Goal: Information Seeking & Learning: Compare options

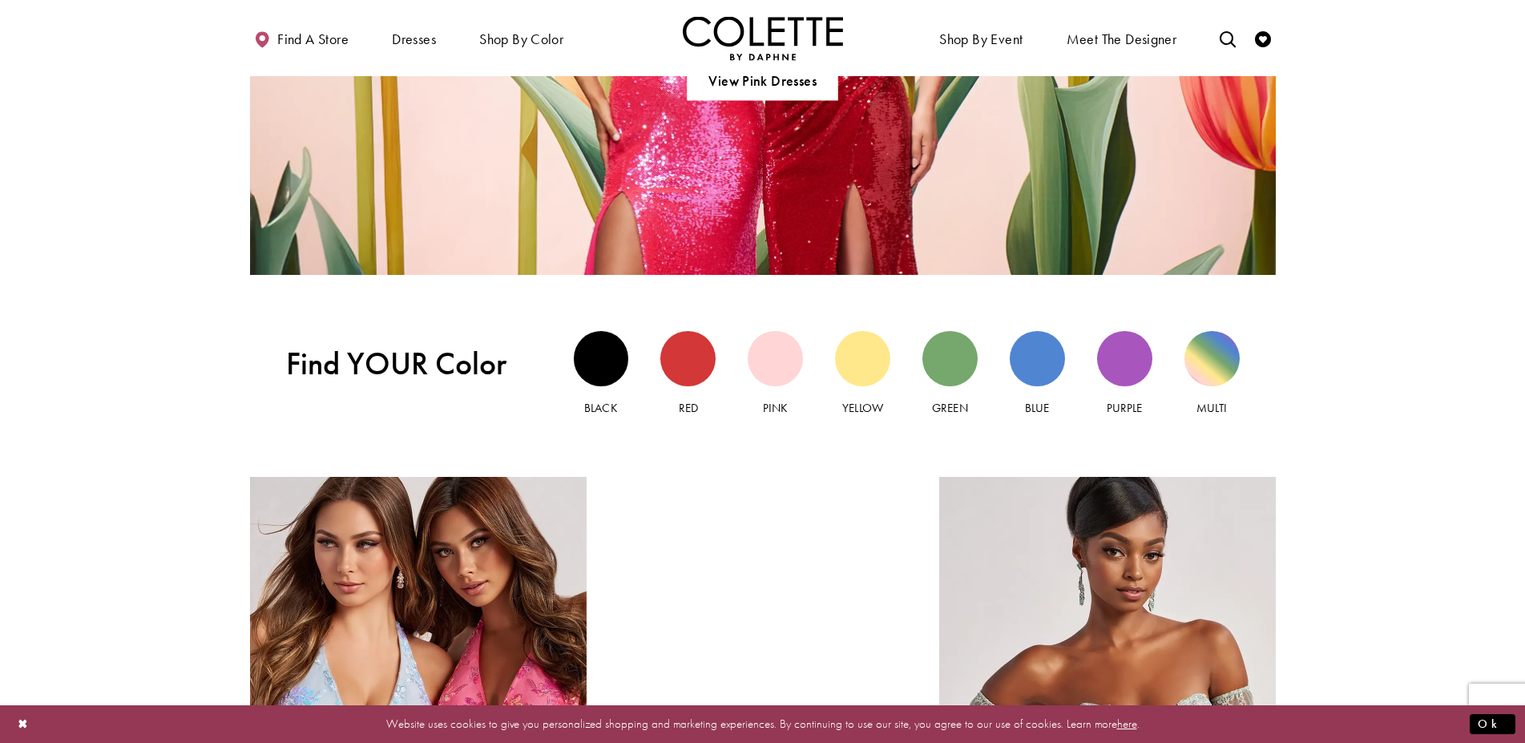
scroll to position [1370, 0]
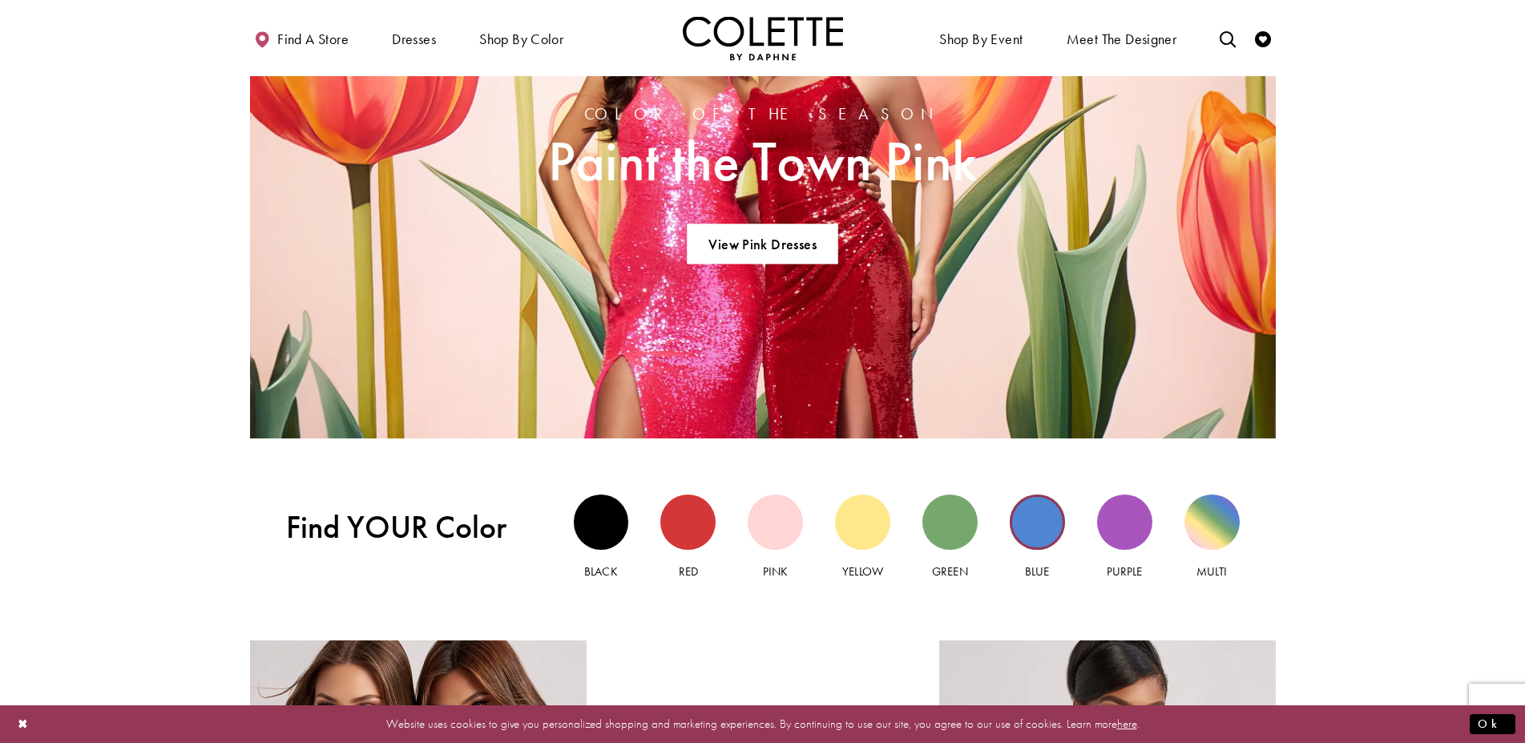
click at [1037, 524] on div "Blue view" at bounding box center [1037, 522] width 55 height 55
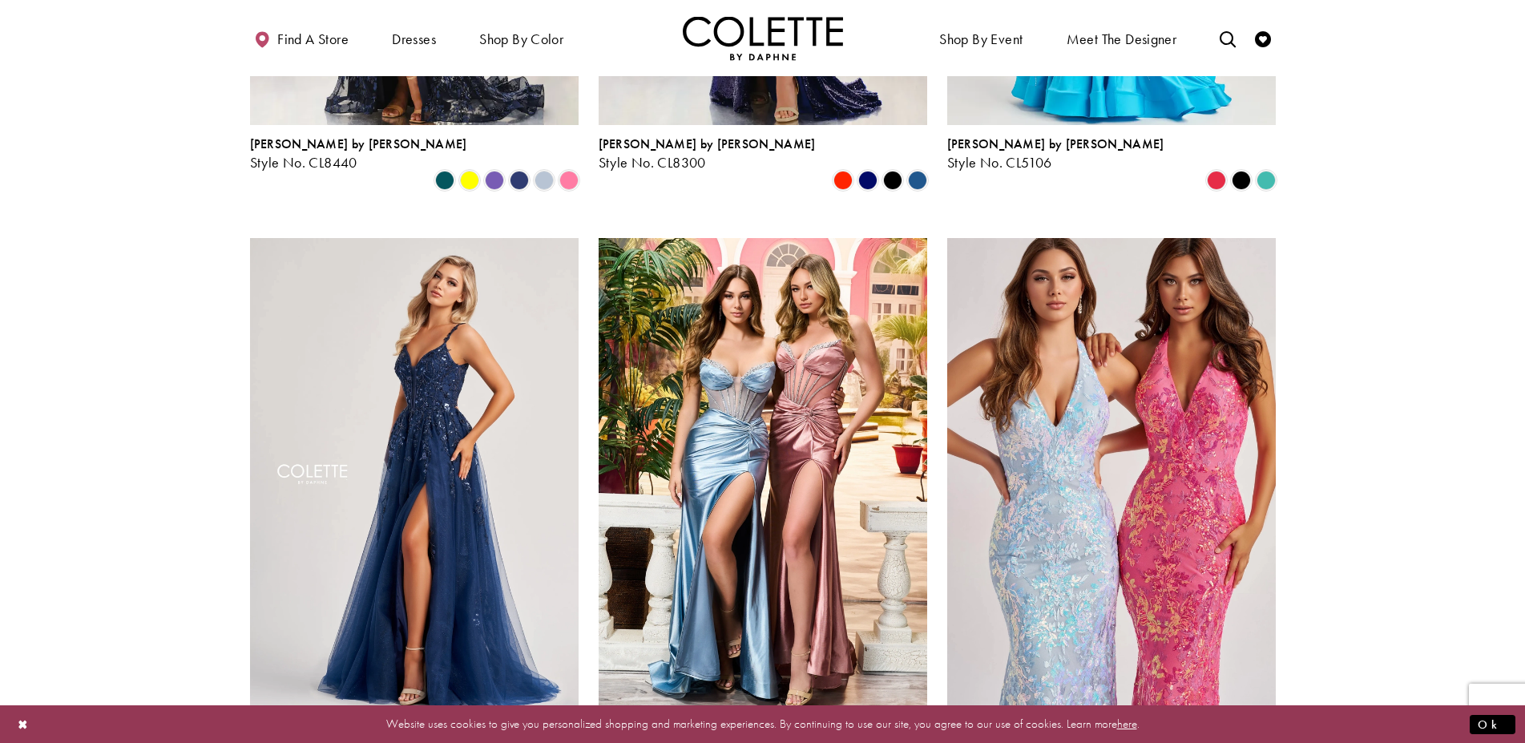
scroll to position [736, 0]
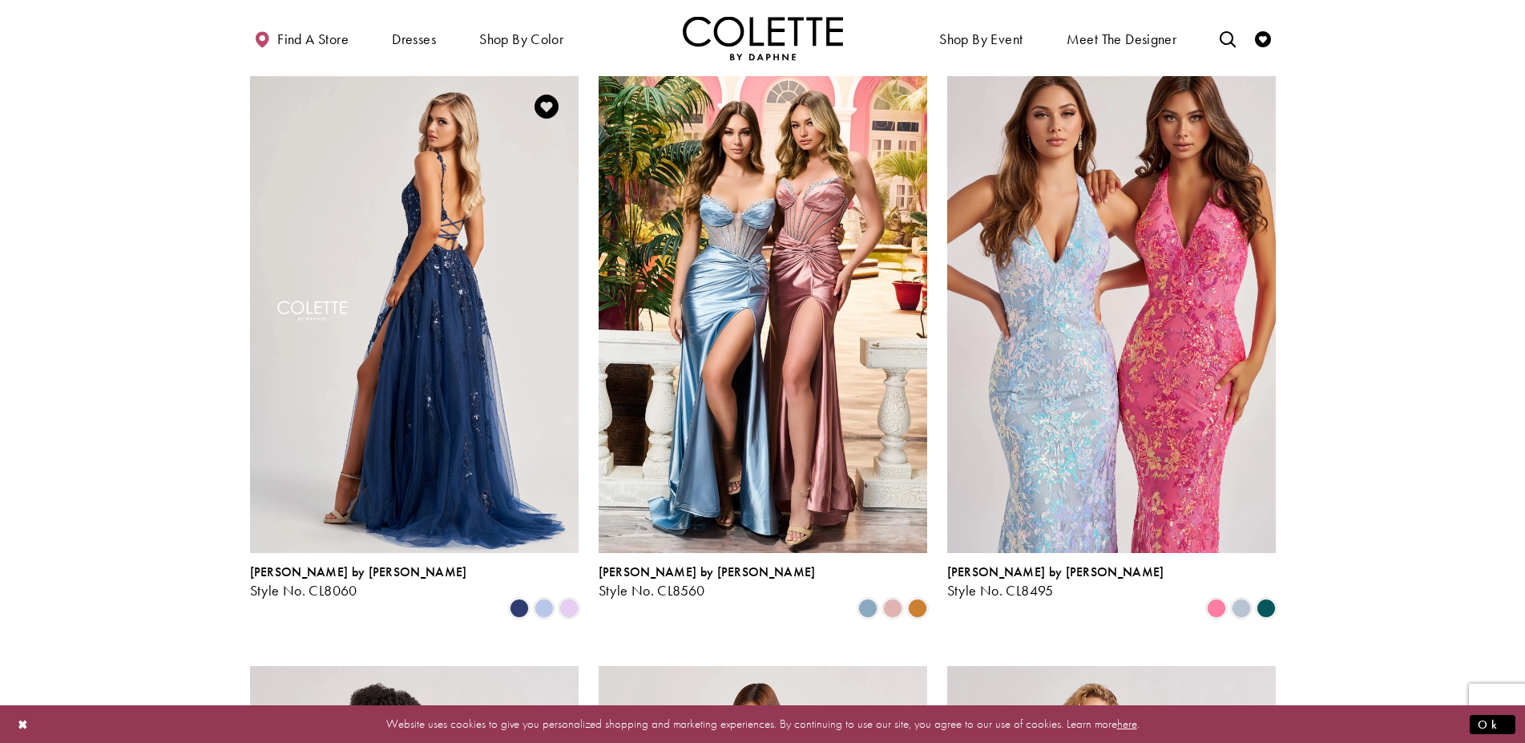
click at [408, 306] on img "Visit Colette by Daphne Style No. CL8060 Page" at bounding box center [414, 314] width 329 height 478
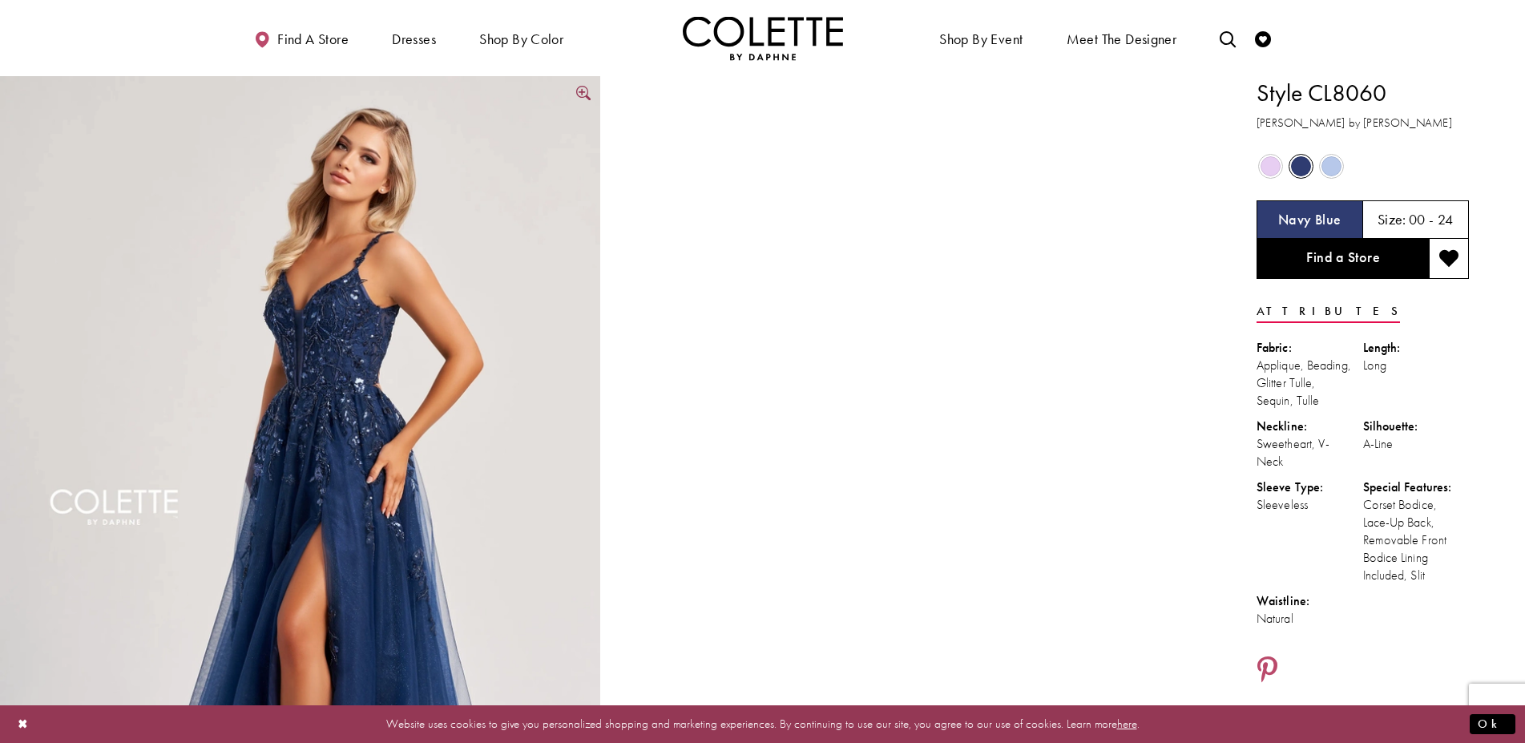
click at [371, 325] on img "Full size Style CL8060 Colette by Daphne #0 default Navy Blue frontface vertica…" at bounding box center [300, 526] width 600 height 901
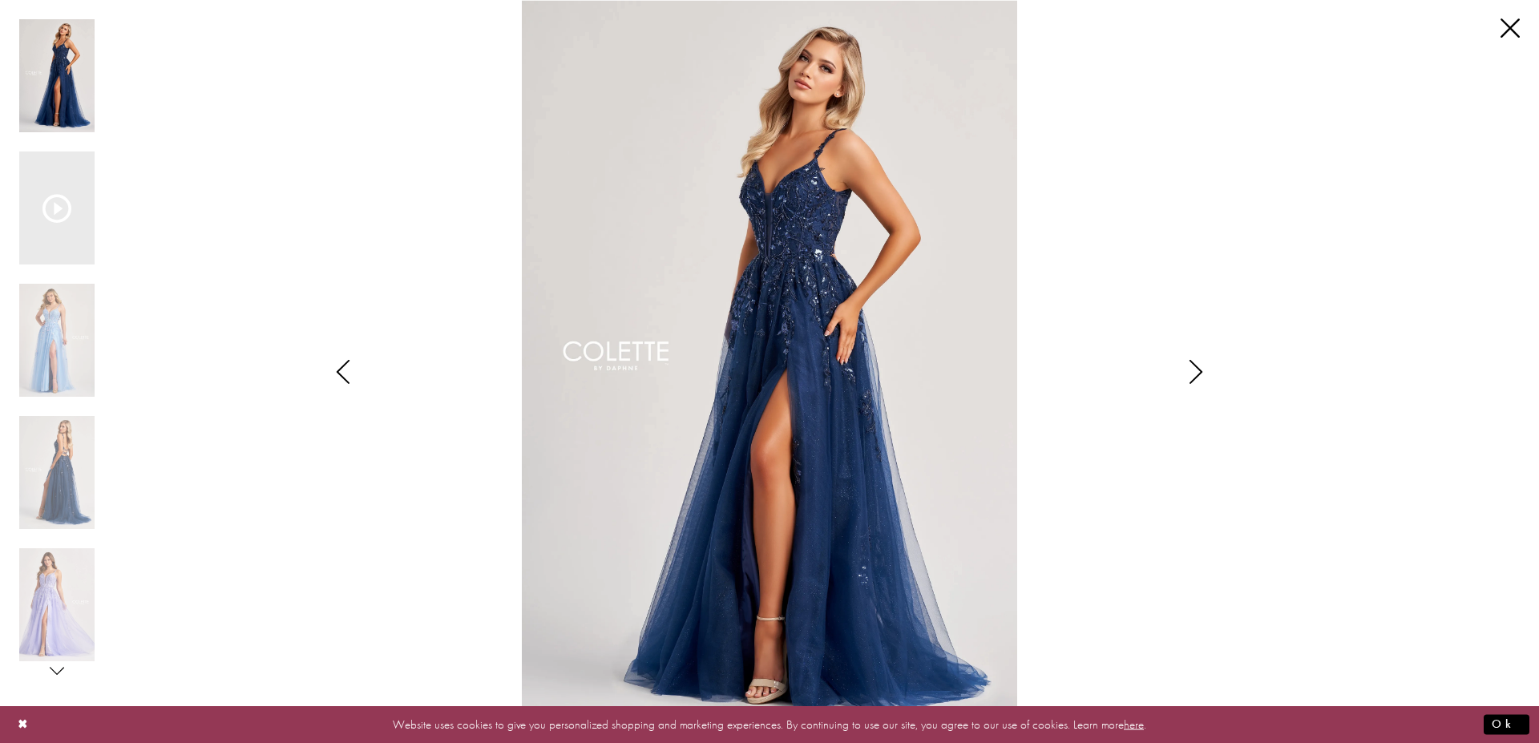
click at [1188, 369] on icon "Style CL8060 Colette by Daphne Views dialog" at bounding box center [1196, 372] width 40 height 24
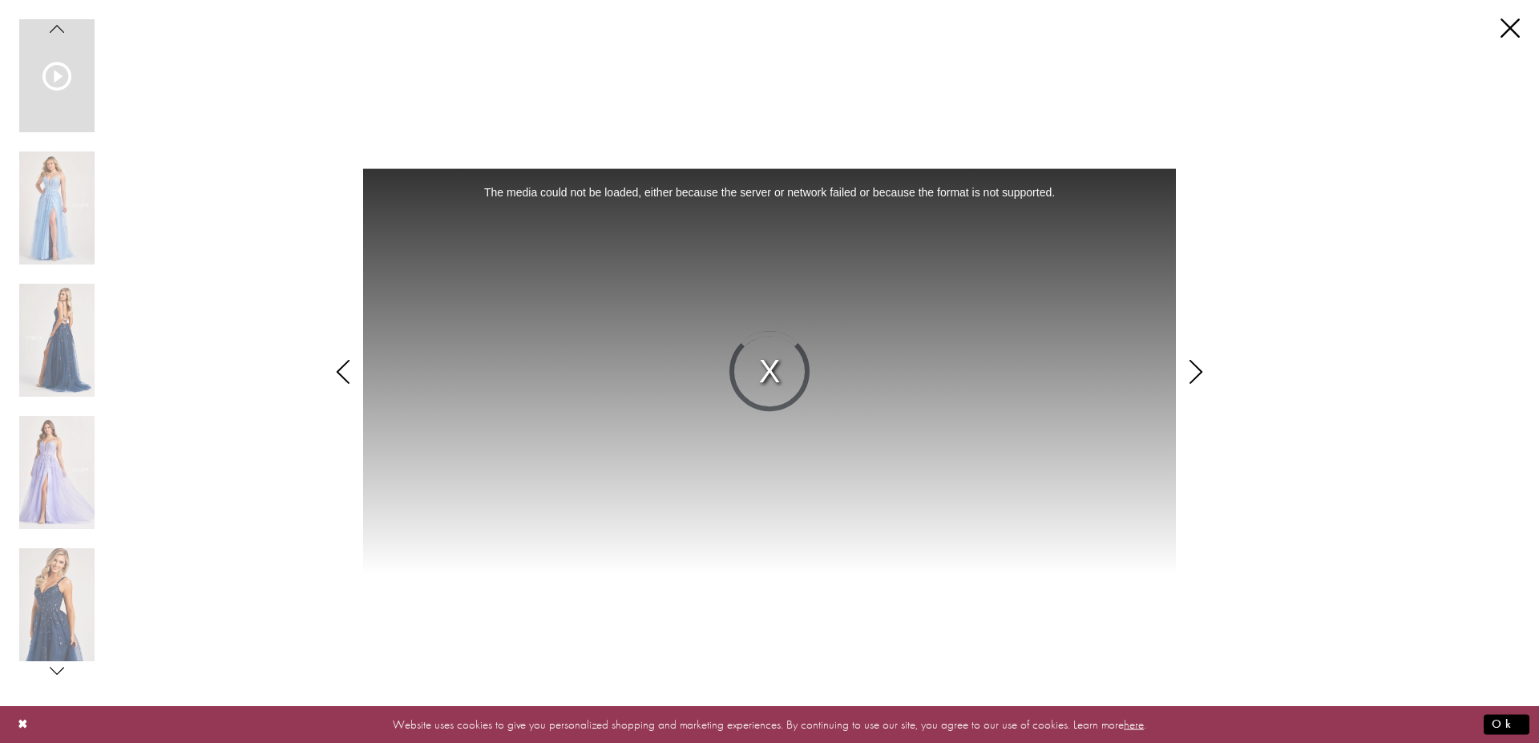
click at [1190, 370] on icon "Style CL8060 Colette by Daphne Views dialog" at bounding box center [1196, 372] width 40 height 24
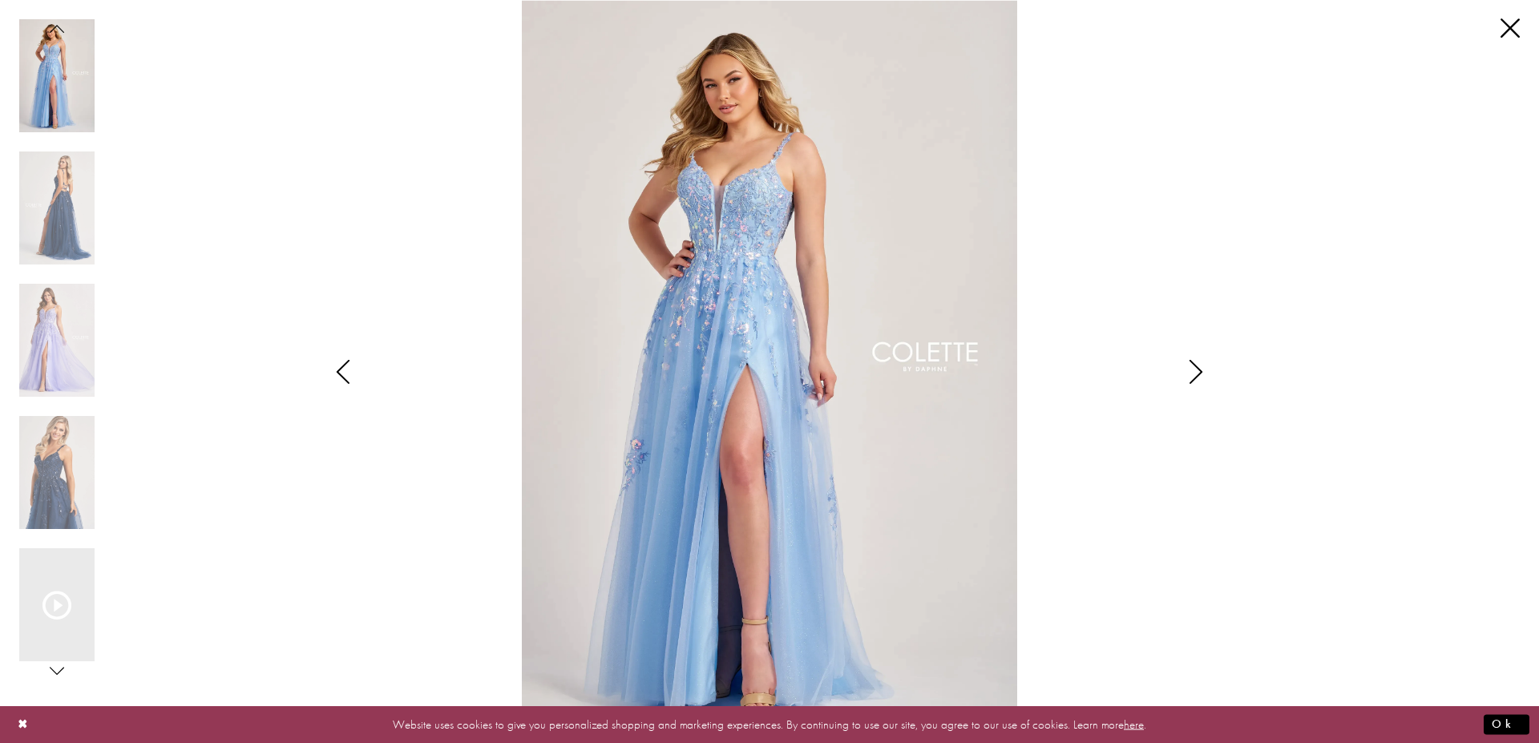
click at [1190, 370] on icon "Style CL8060 Colette by Daphne Views dialog" at bounding box center [1196, 372] width 40 height 24
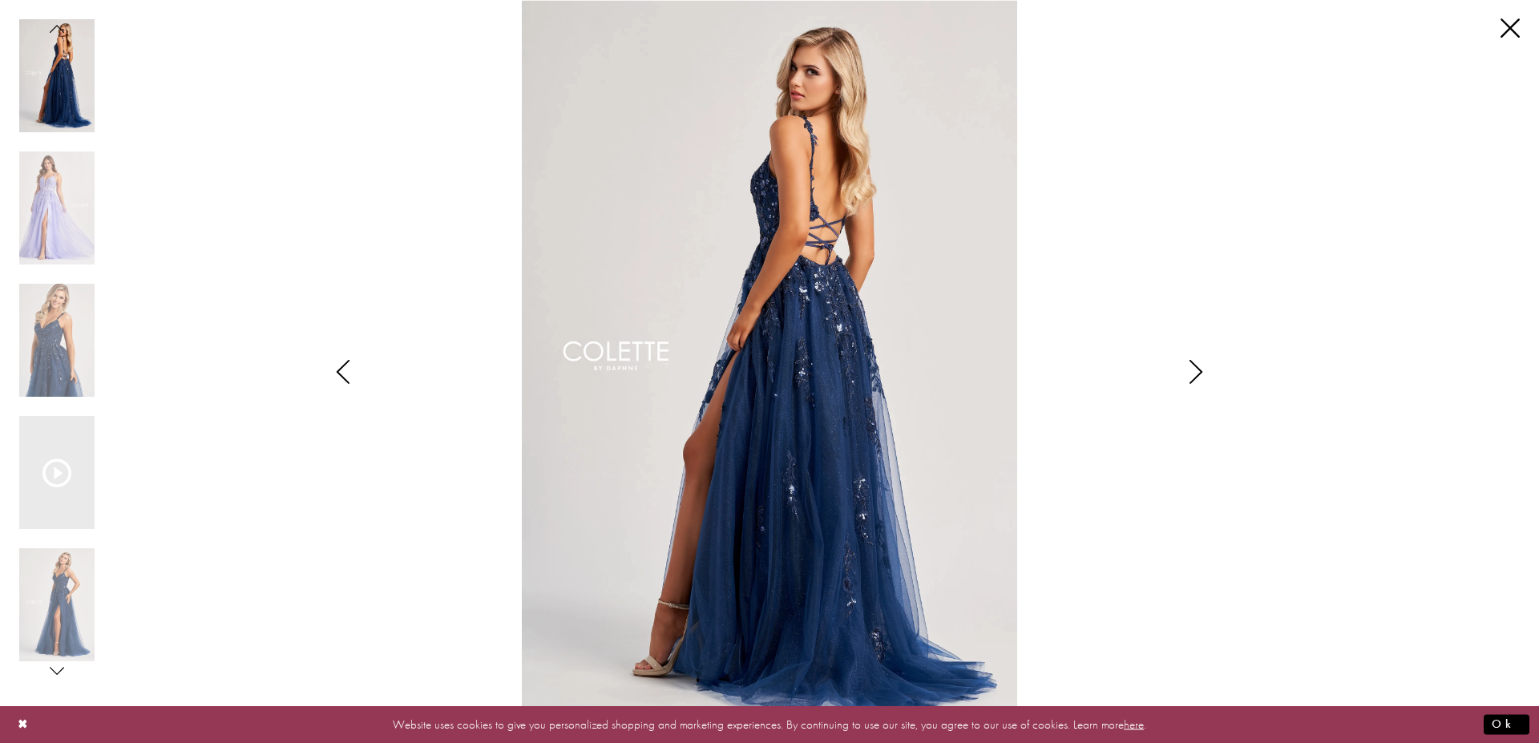
click at [1190, 370] on icon "Style CL8060 Colette by Daphne Views dialog" at bounding box center [1196, 372] width 40 height 24
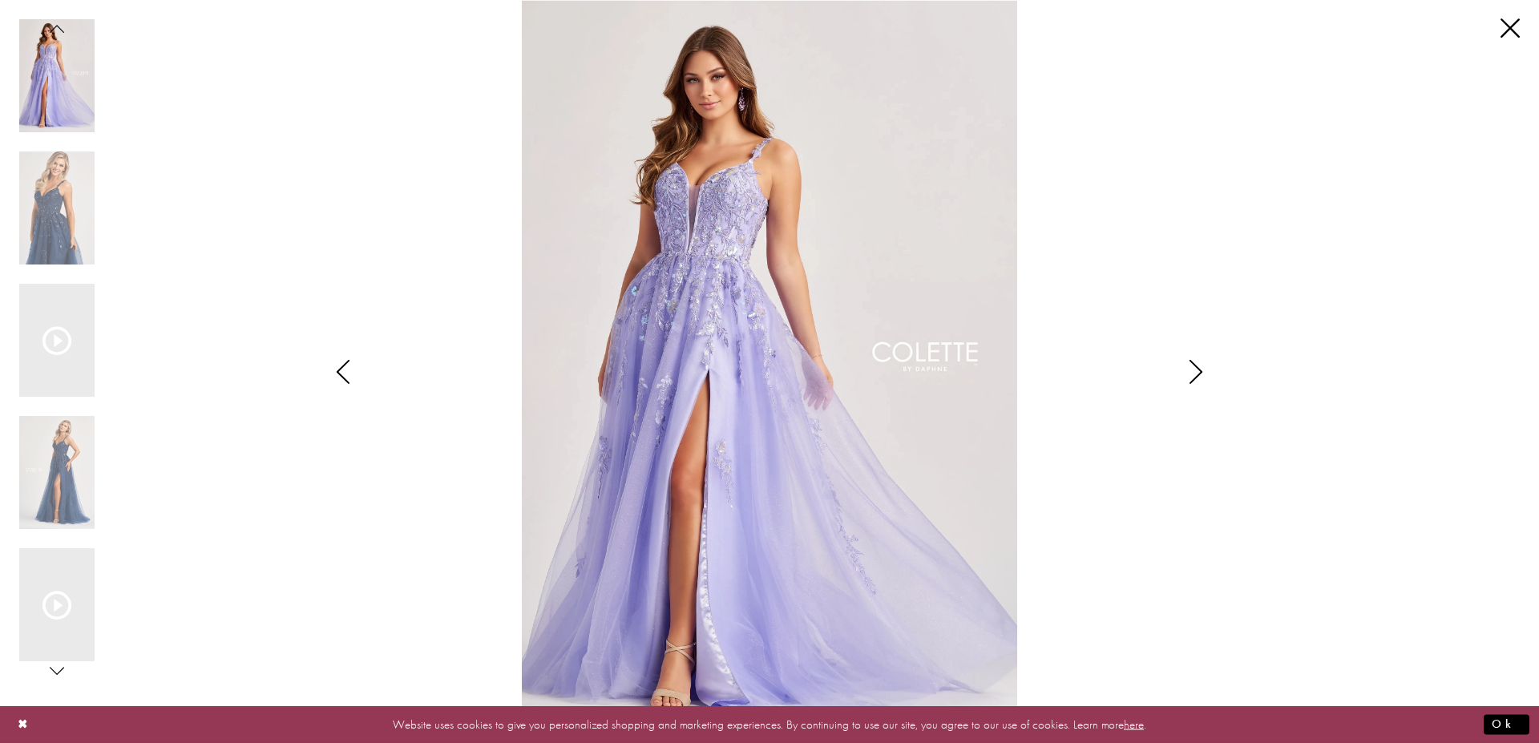
click at [1190, 370] on icon "Style CL8060 Colette by Daphne Views dialog" at bounding box center [1196, 372] width 40 height 24
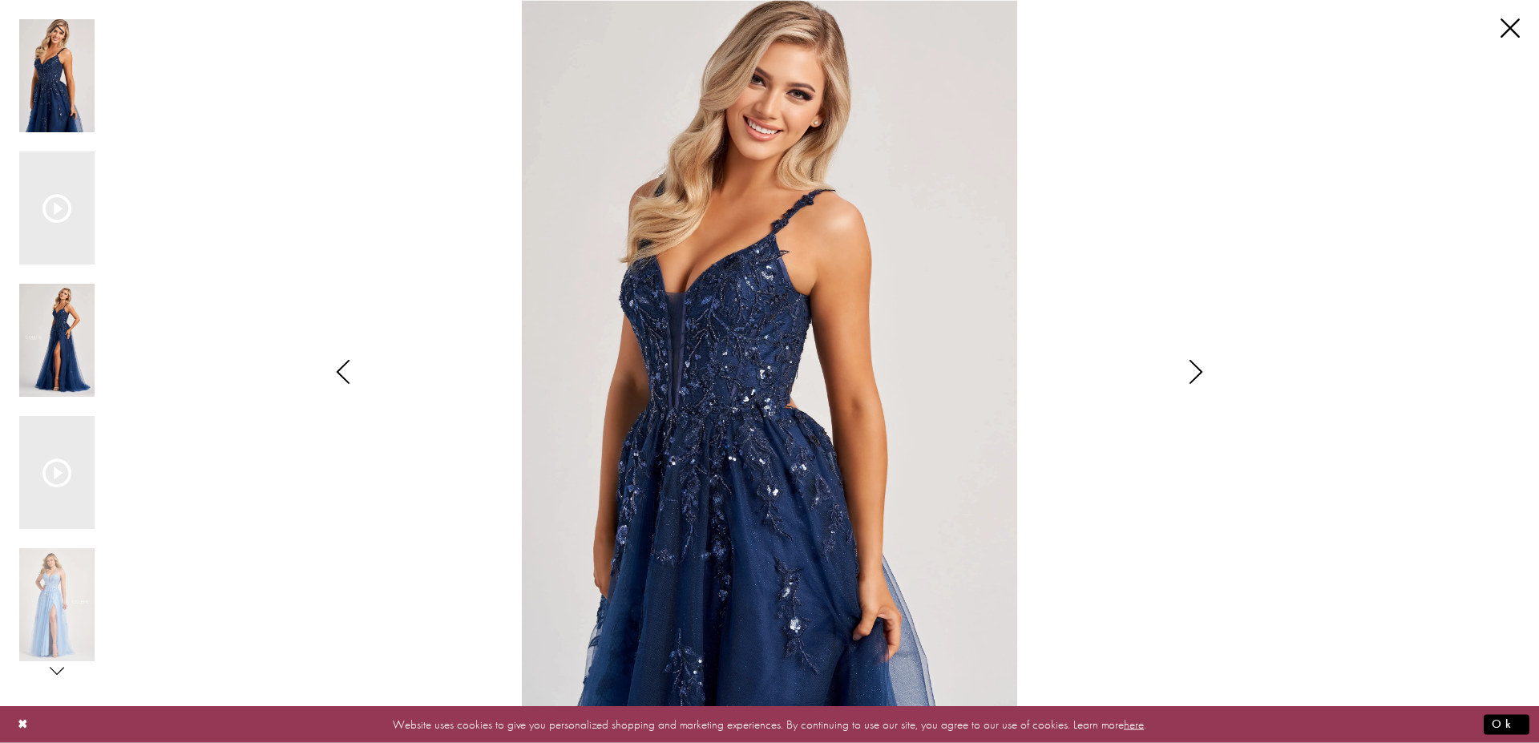
click at [69, 336] on img "Scroll List" at bounding box center [56, 340] width 75 height 113
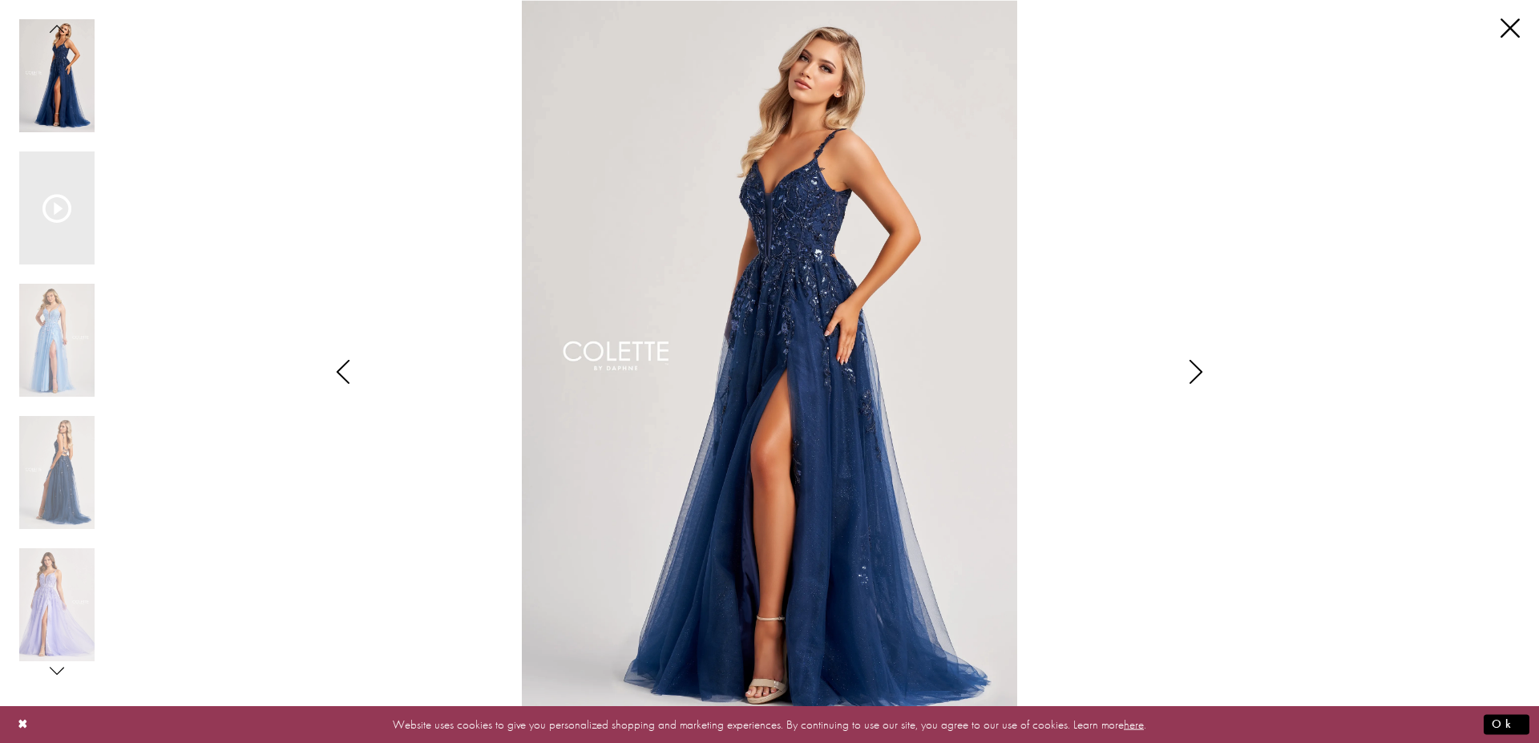
click at [333, 363] on icon "Style CL8060 Colette by Daphne Views dialog" at bounding box center [343, 372] width 40 height 24
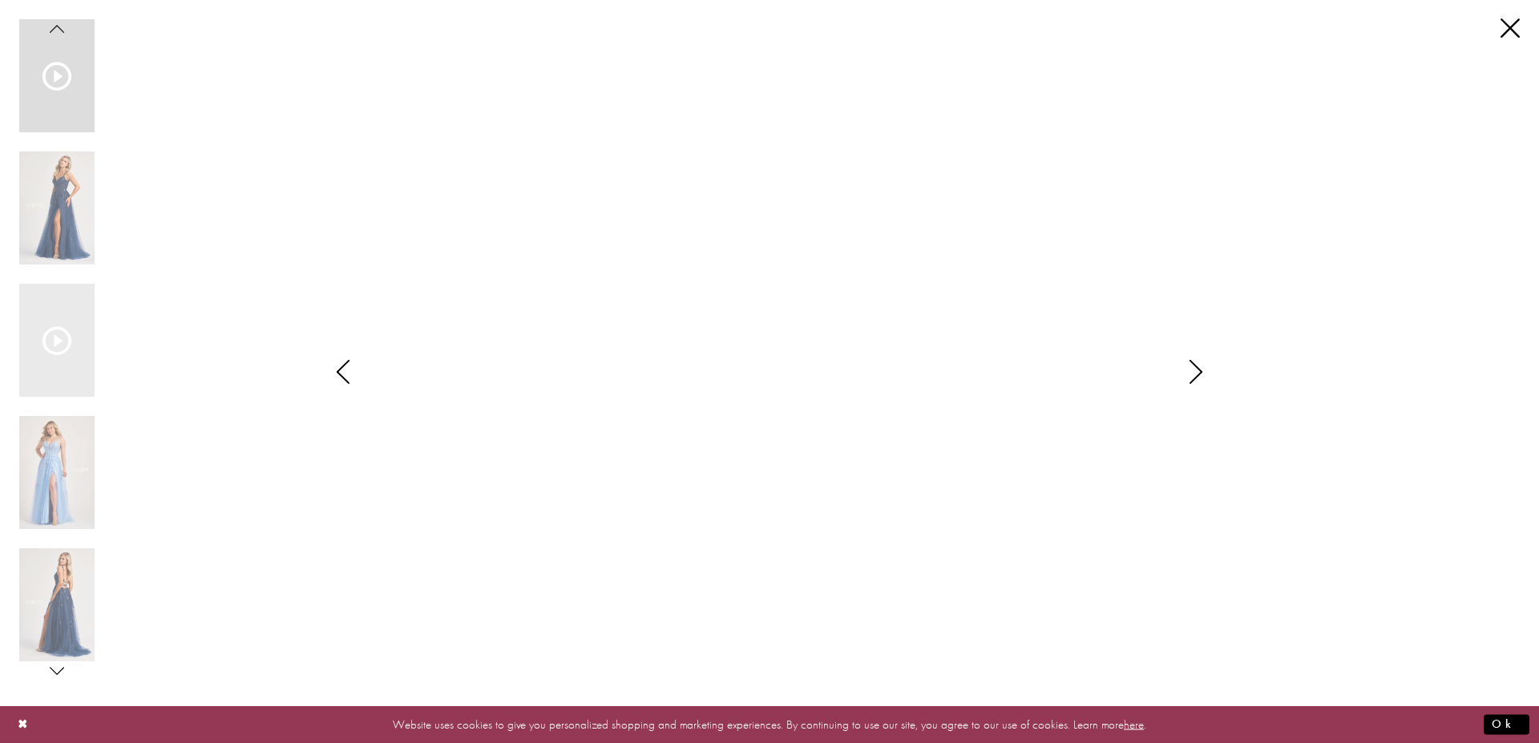
click at [333, 363] on icon "Style CL8060 Colette by Daphne Views dialog" at bounding box center [343, 372] width 40 height 24
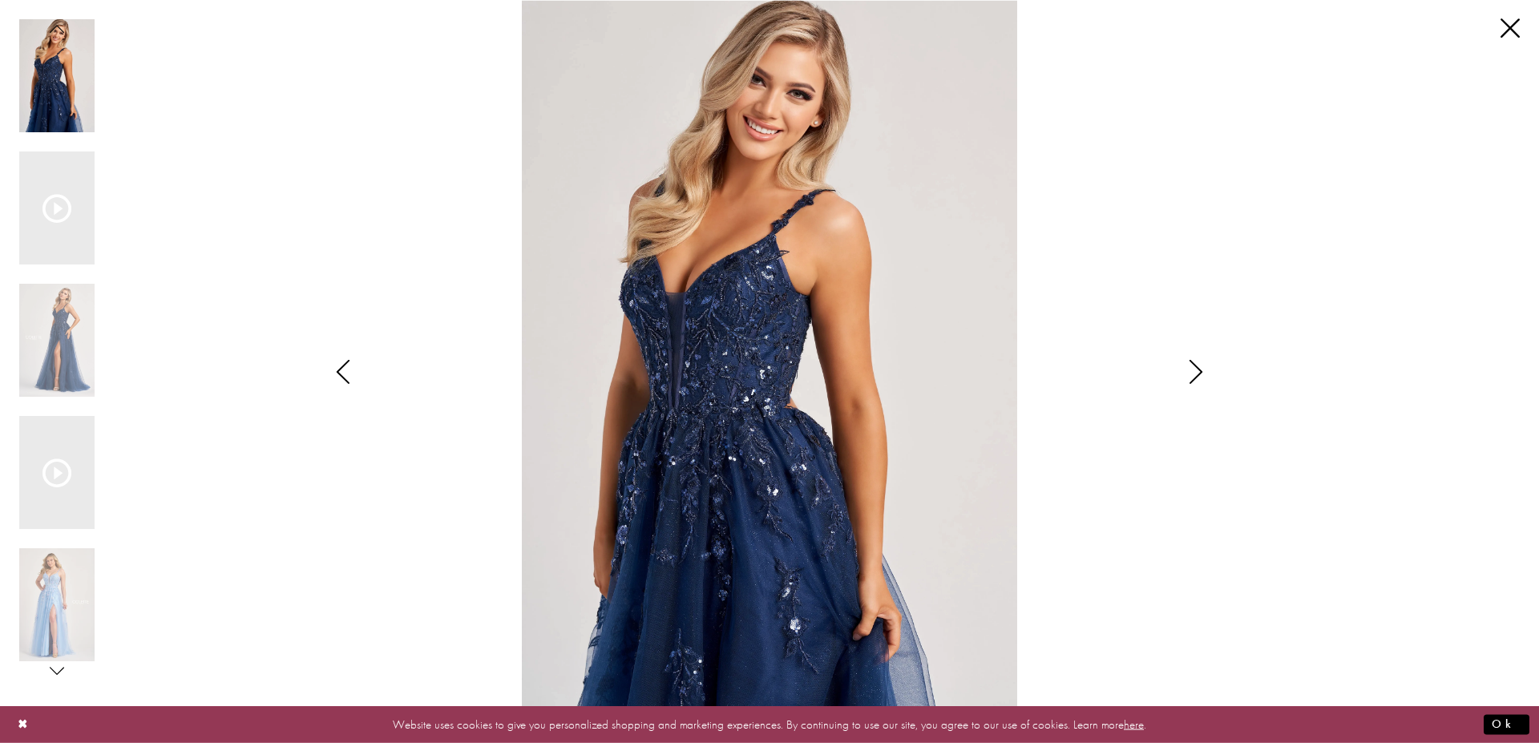
click at [1202, 372] on icon "Style CL8060 Colette by Daphne Views dialog" at bounding box center [1196, 372] width 40 height 24
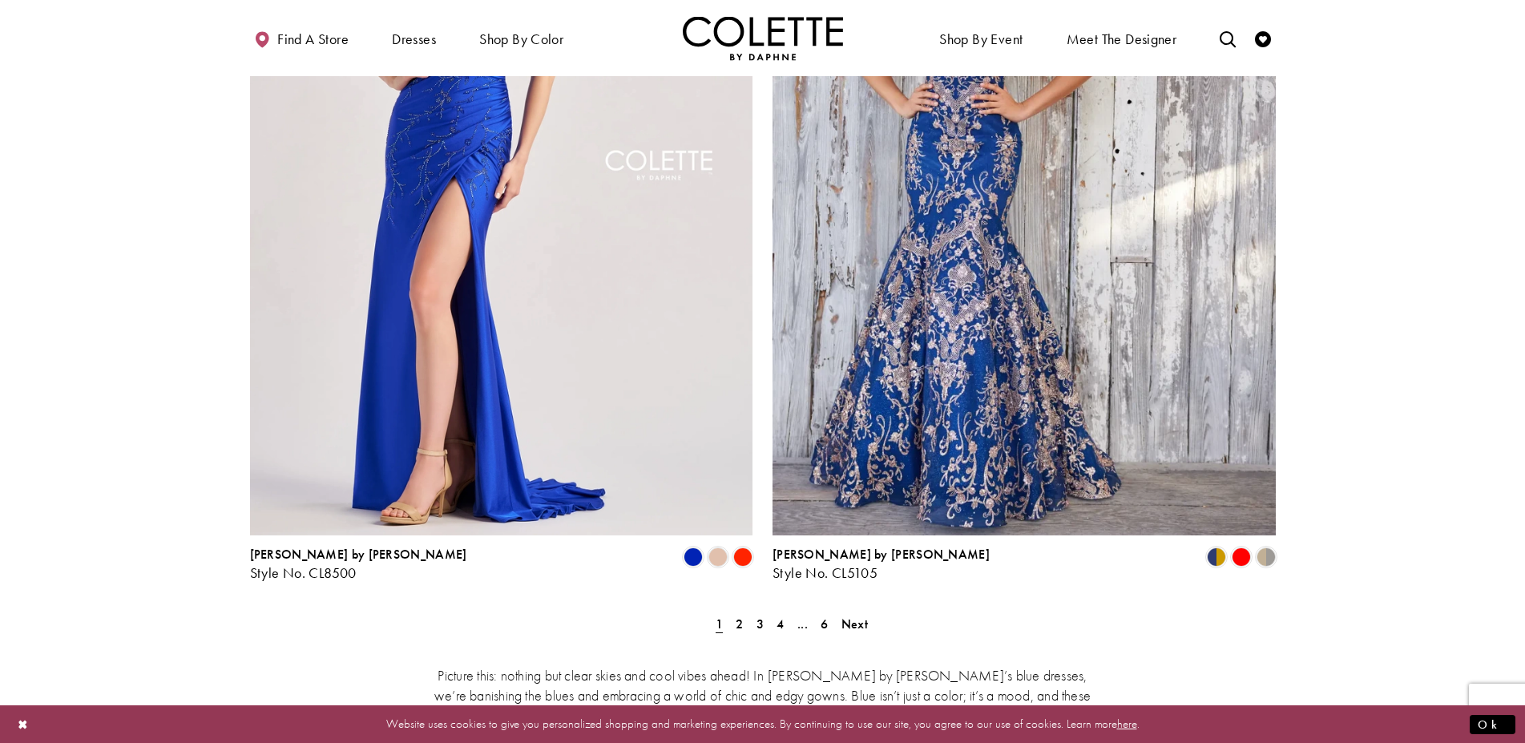
scroll to position [3107, 0]
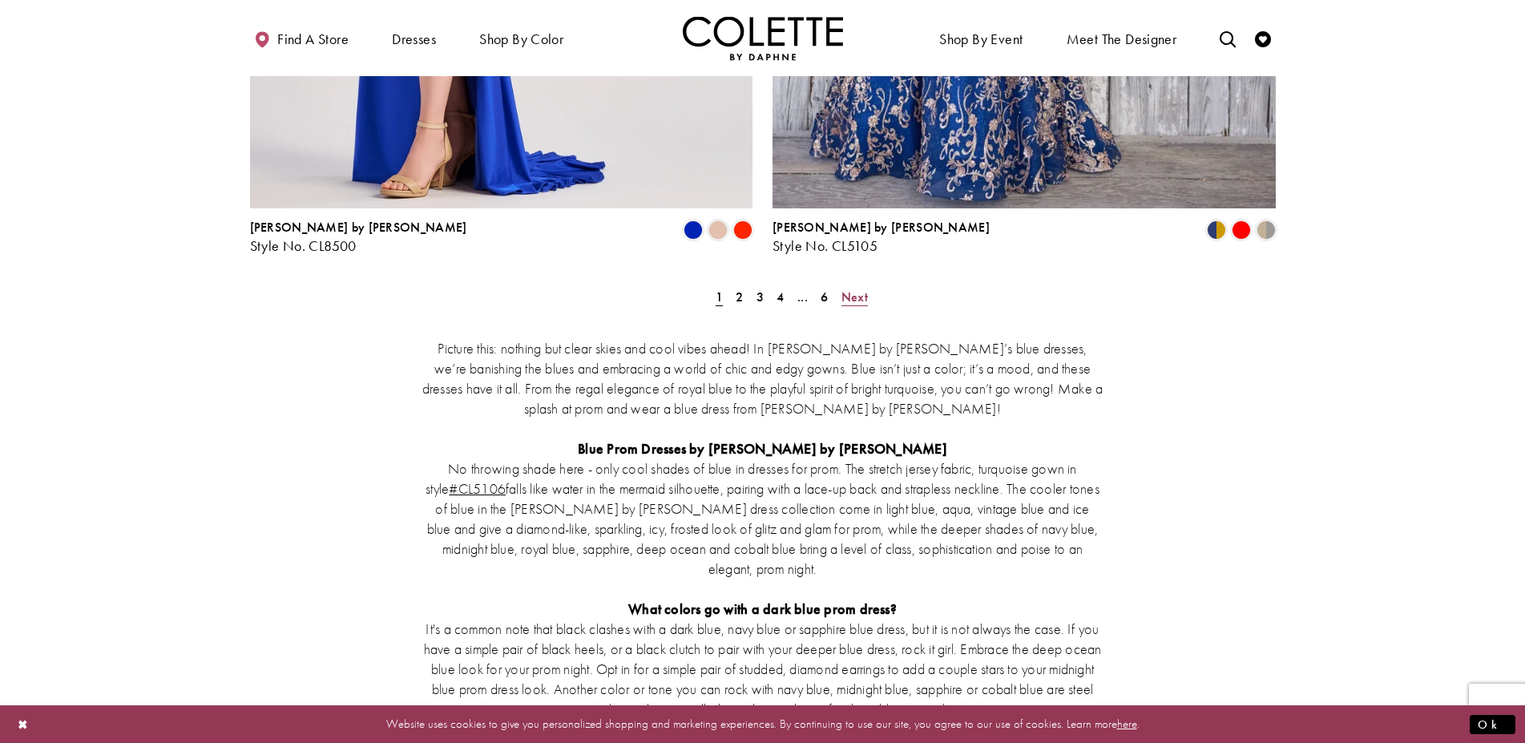
click at [855, 289] on span "Next" at bounding box center [855, 297] width 26 height 17
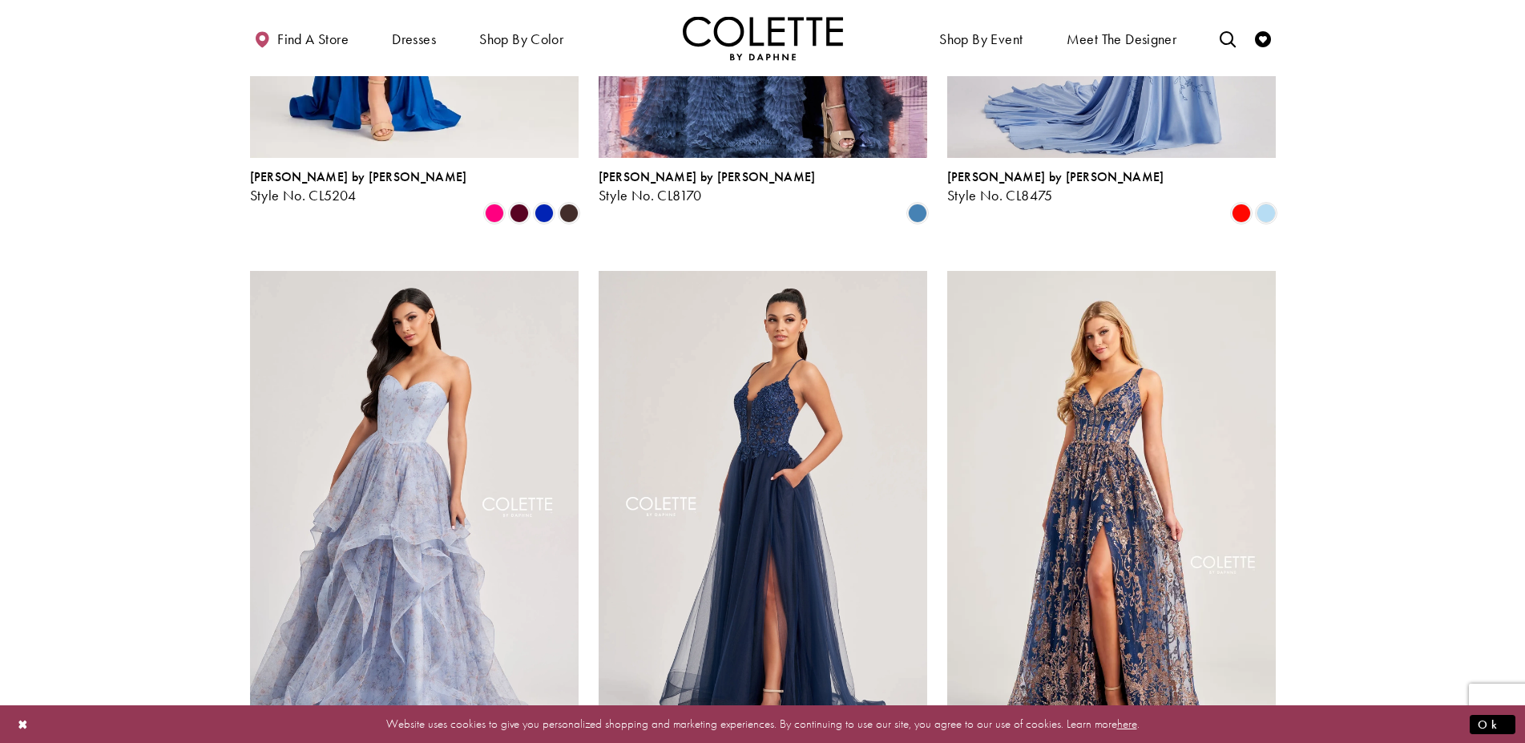
scroll to position [1804, 0]
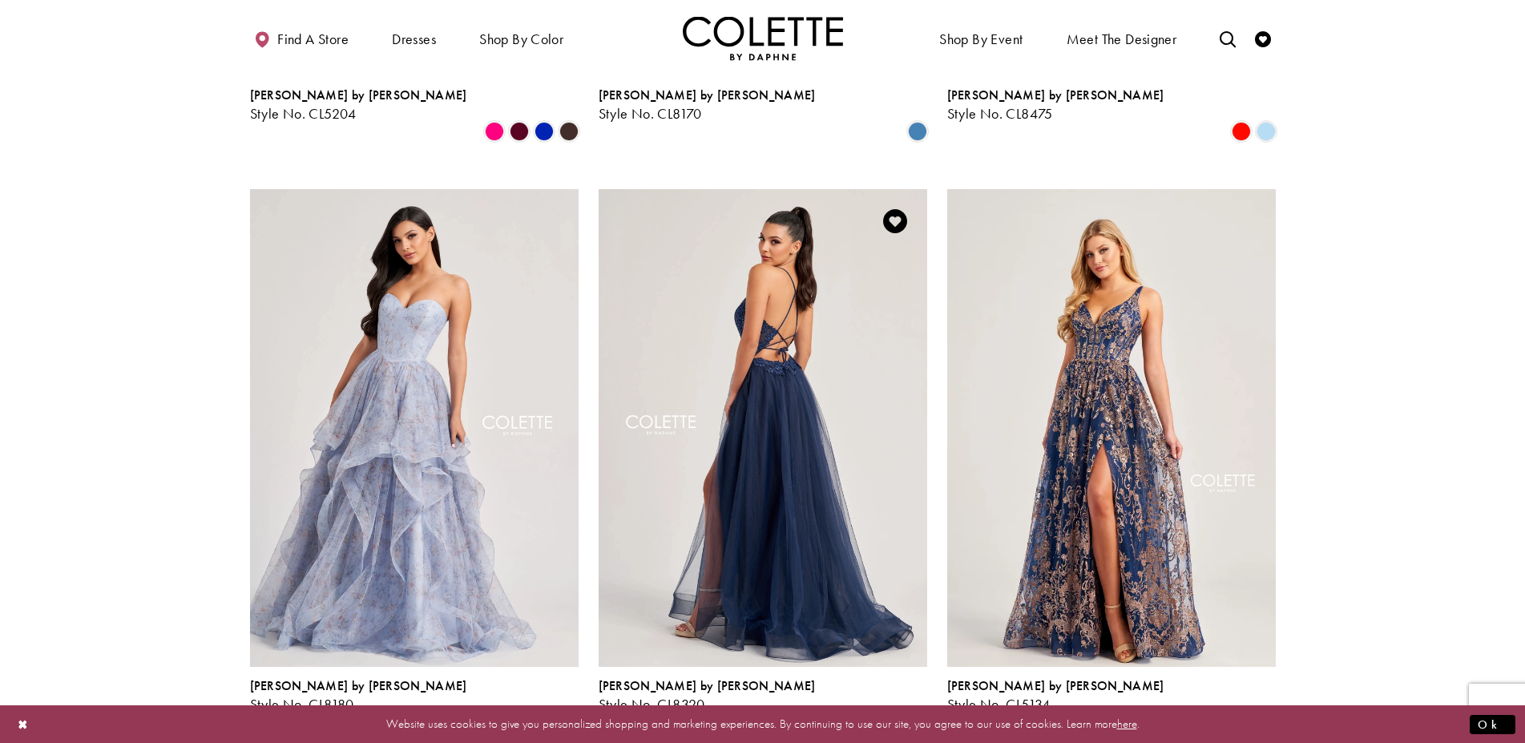
click at [817, 423] on img "Visit Colette by Daphne Style No. CL8320 Page" at bounding box center [763, 428] width 329 height 478
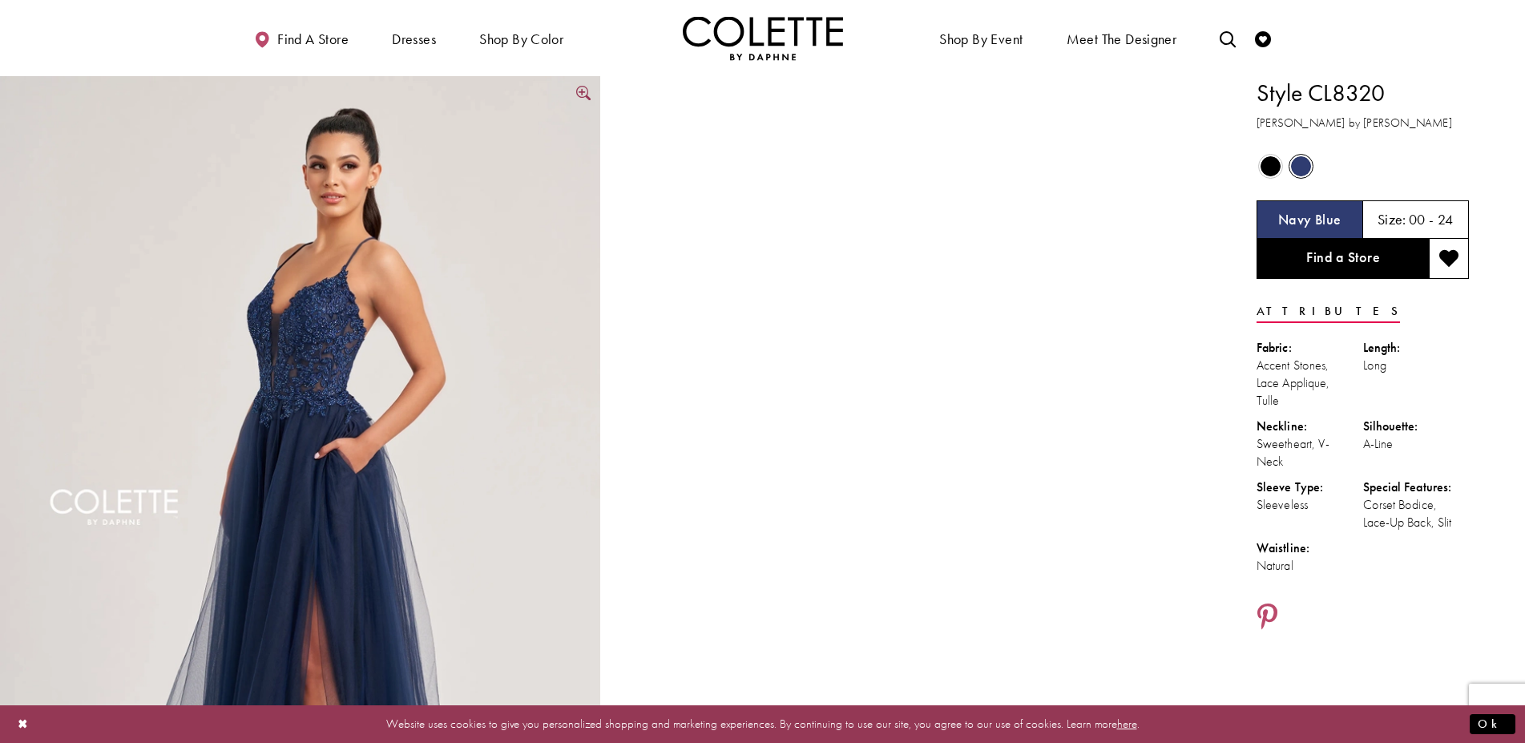
click at [260, 453] on img "Full size Style CL8320 Colette by Daphne #0 default Navy Blue frontface vertica…" at bounding box center [300, 526] width 600 height 901
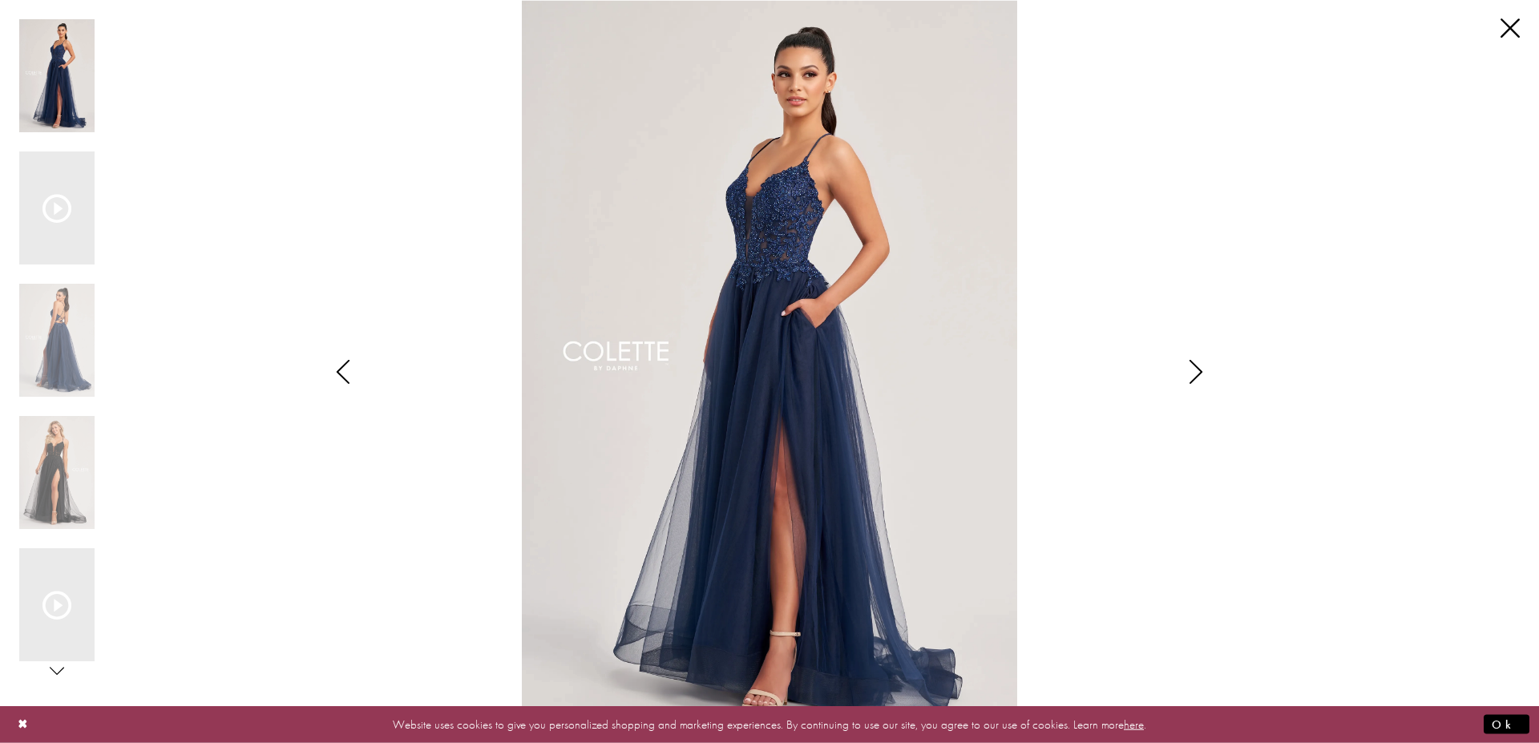
click at [345, 375] on icon "Style CL8320 Colette by Daphne Views dialog" at bounding box center [343, 372] width 40 height 24
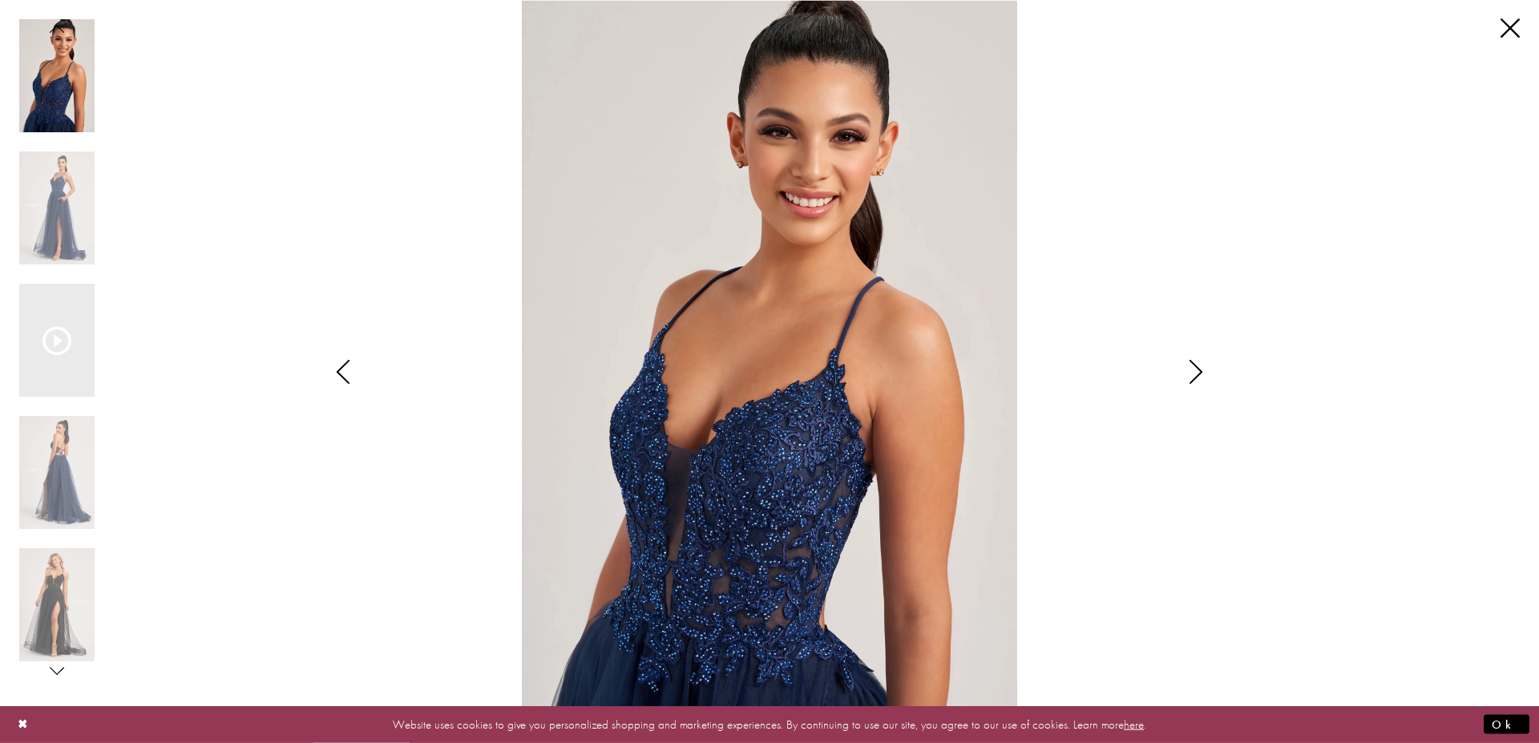
click at [345, 375] on icon "Style CL8320 Colette by Daphne Views dialog" at bounding box center [343, 372] width 40 height 24
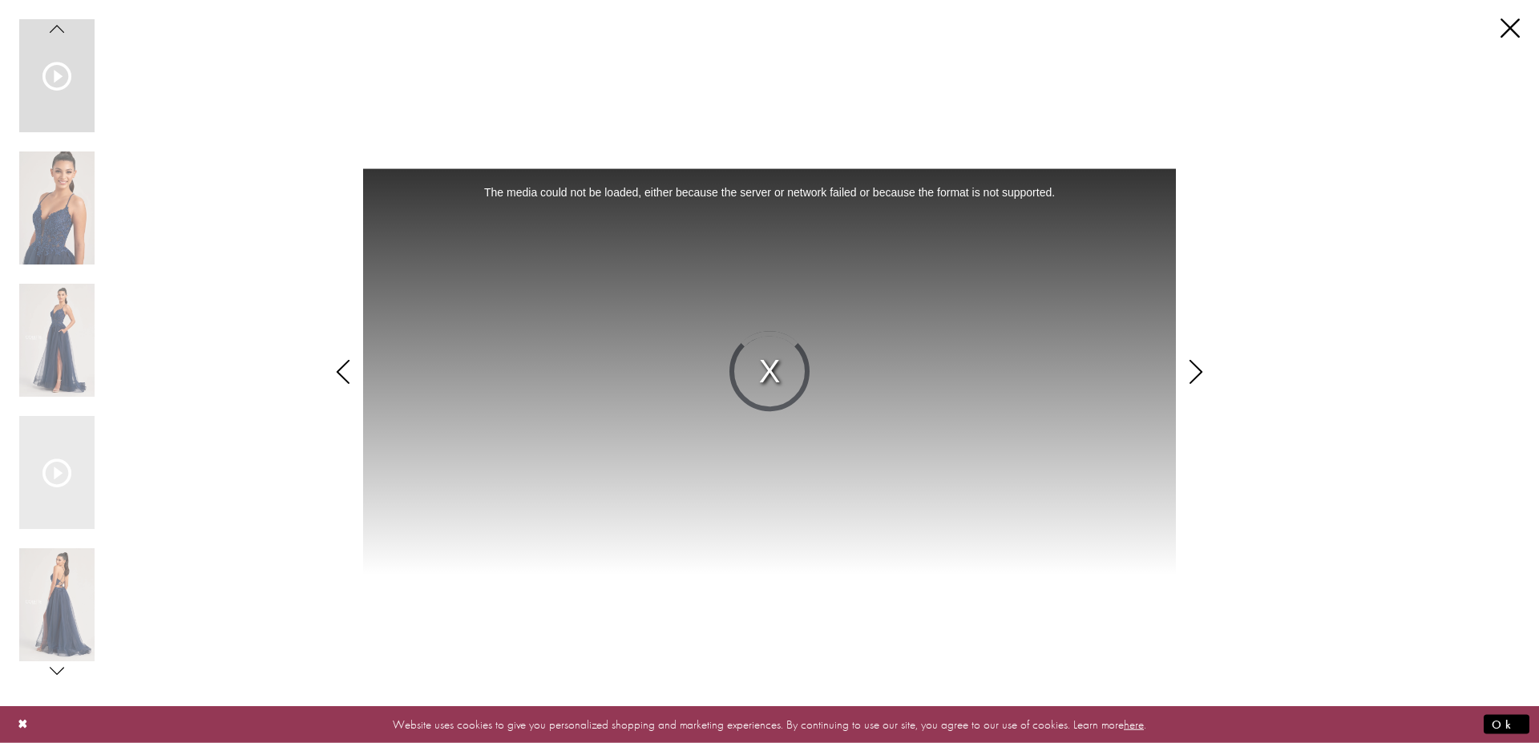
click at [345, 375] on icon "Style CL8320 Colette by Daphne Views dialog" at bounding box center [343, 372] width 40 height 24
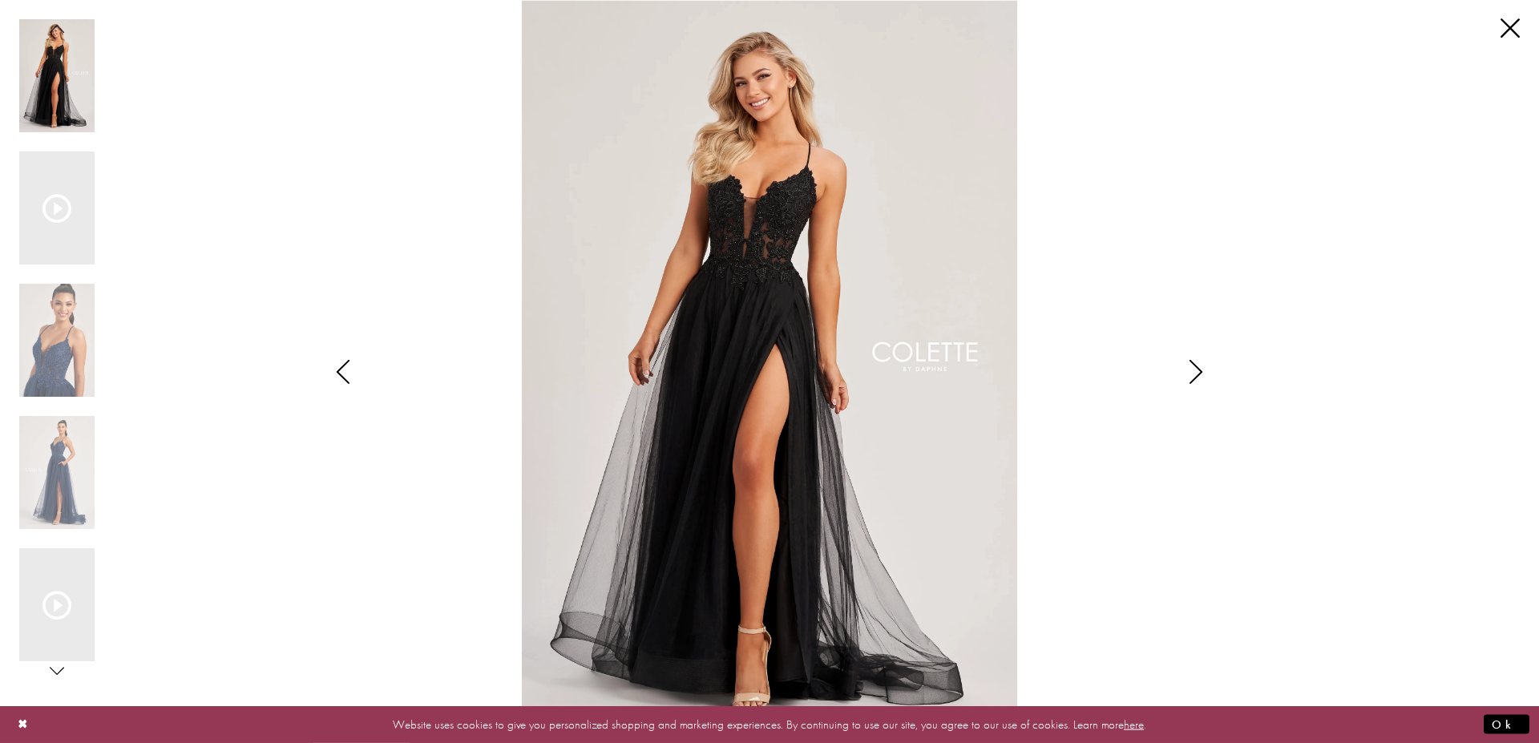
click at [345, 375] on icon "Style CL8320 Colette by Daphne Views dialog" at bounding box center [343, 372] width 40 height 24
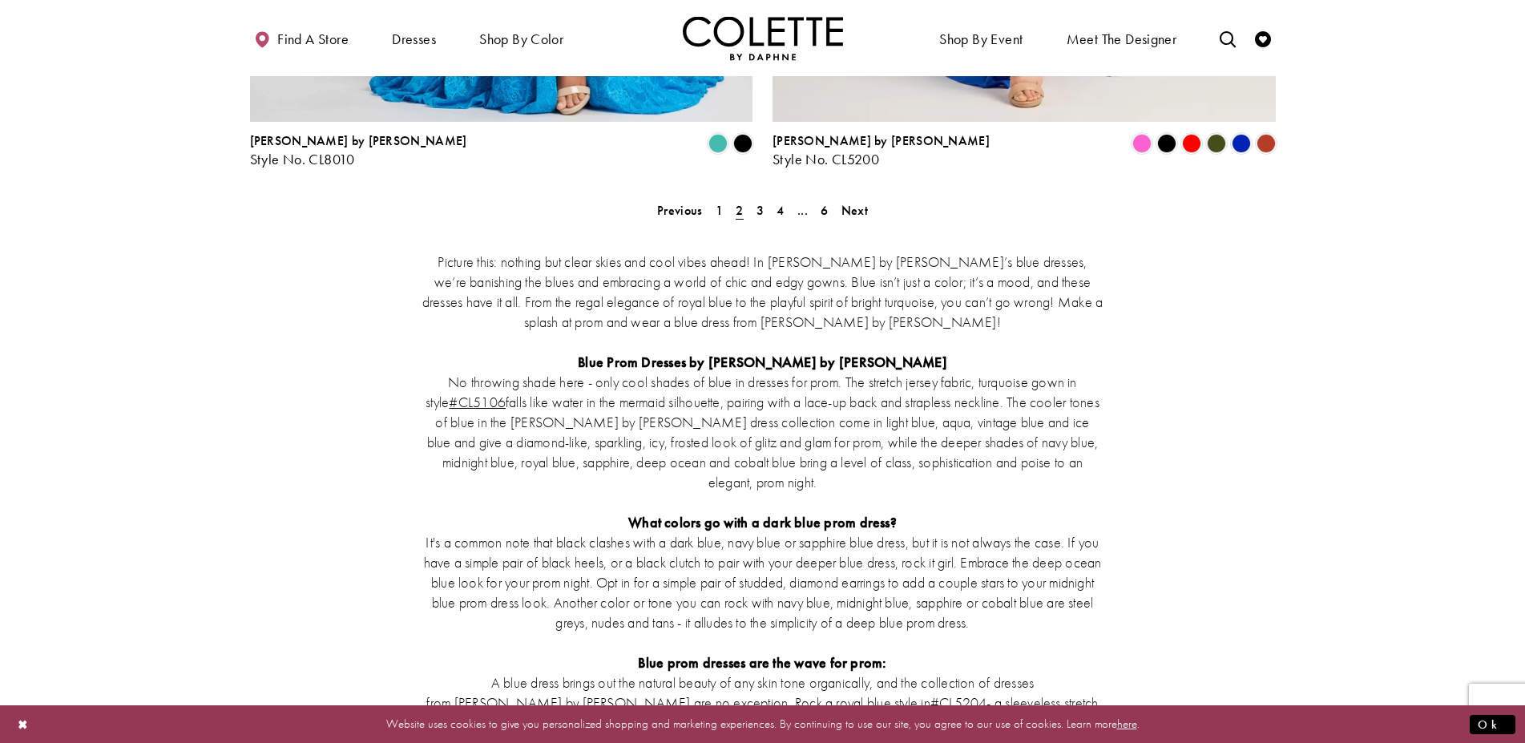
scroll to position [3030, 0]
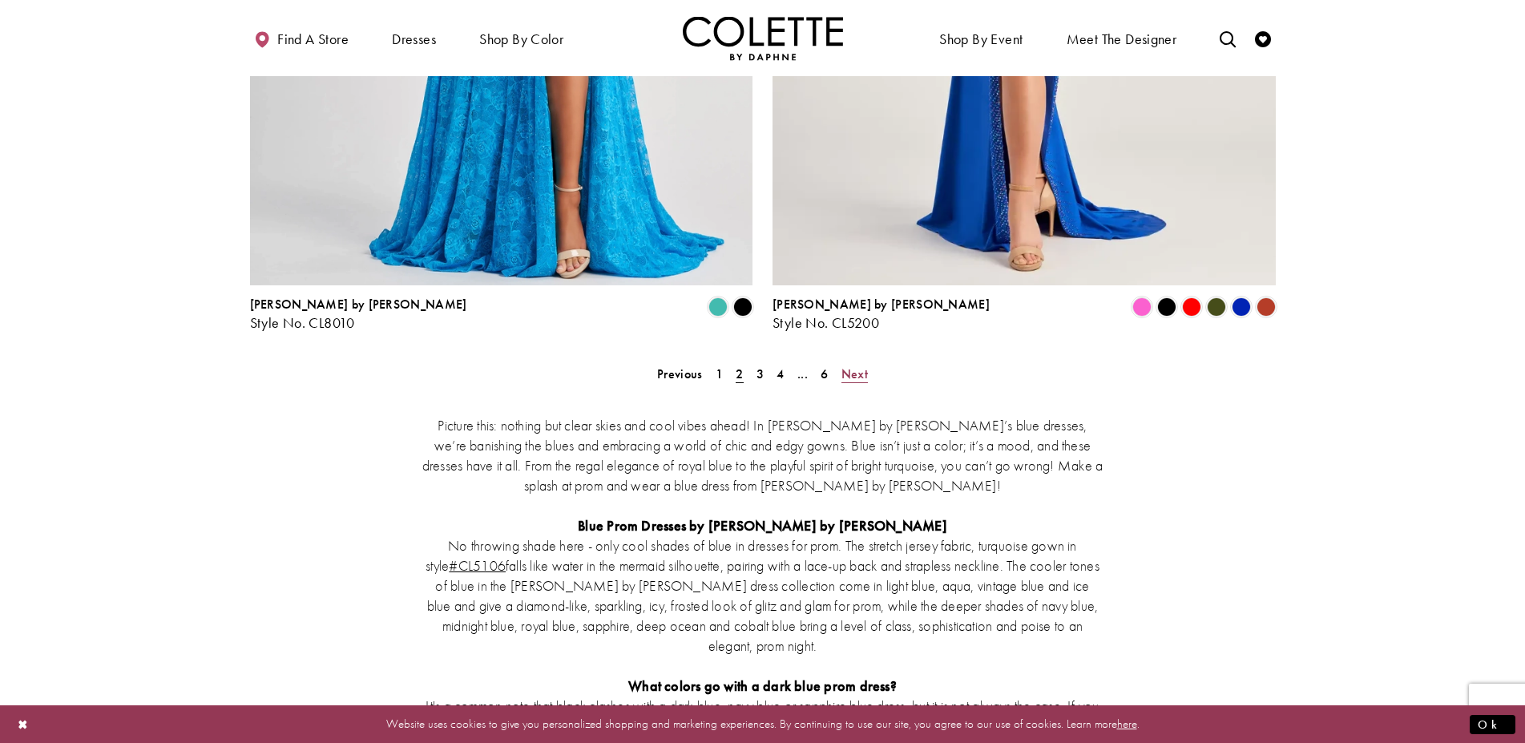
click at [855, 366] on span "Next" at bounding box center [855, 374] width 26 height 17
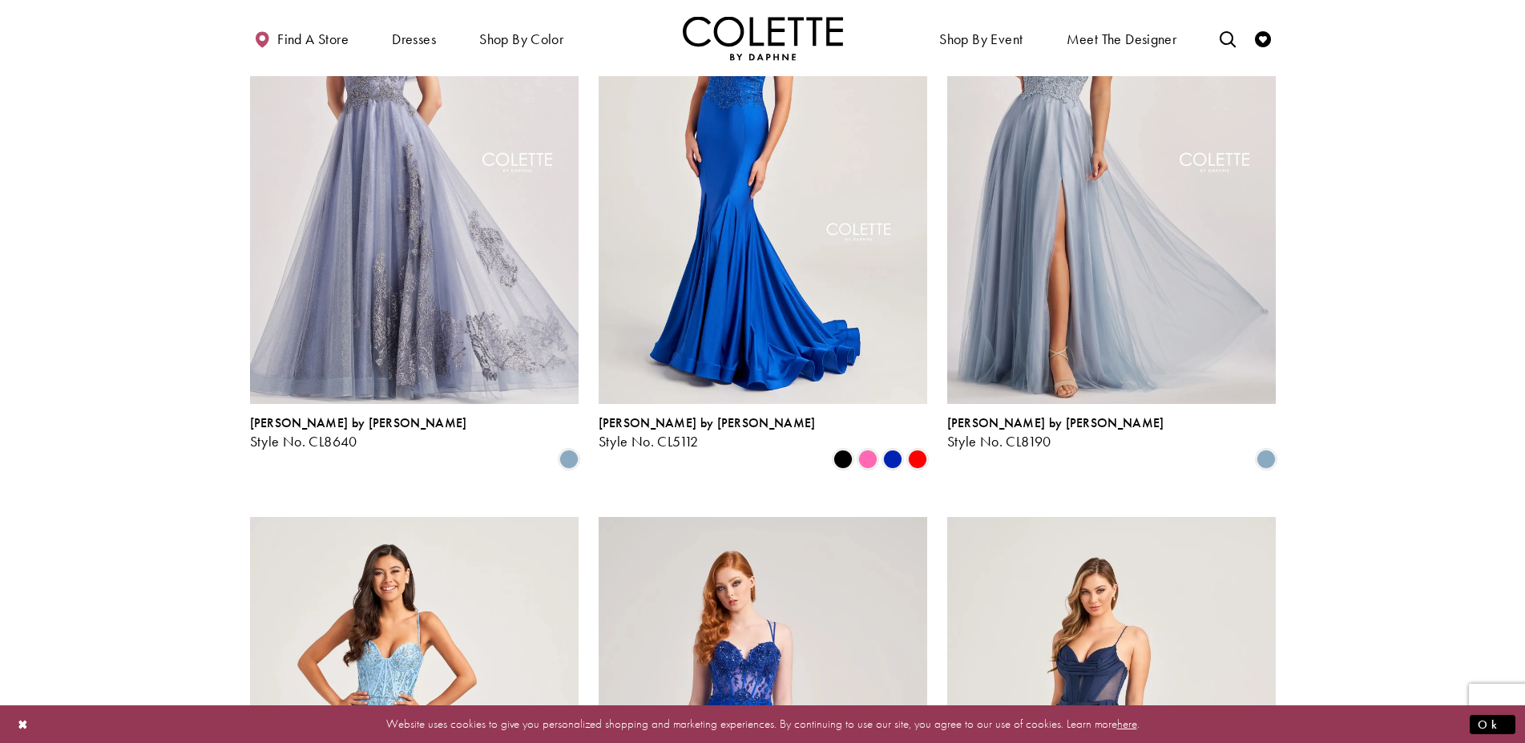
scroll to position [1230, 0]
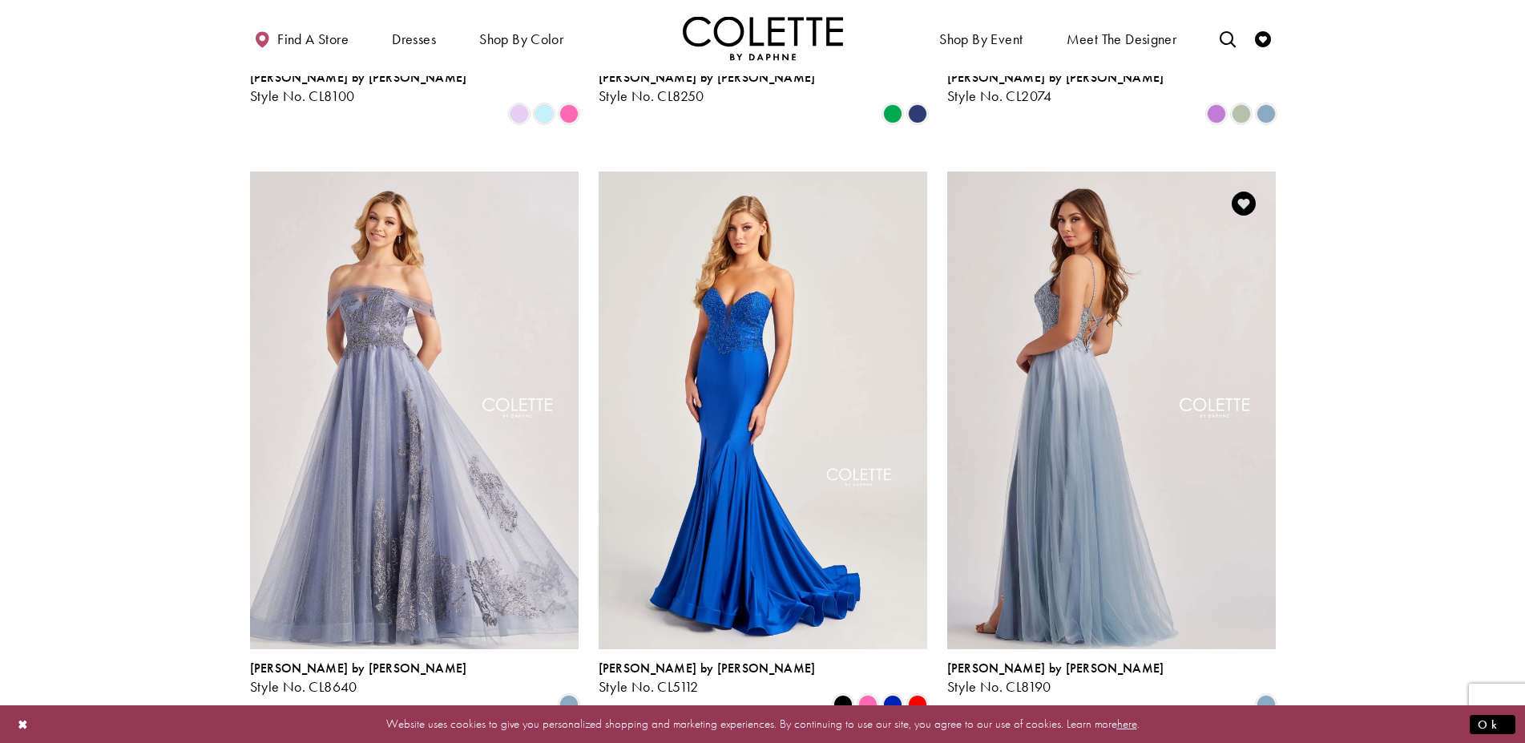
click at [1083, 322] on img "Visit Colette by Daphne Style No. CL8190 Page" at bounding box center [1111, 411] width 329 height 478
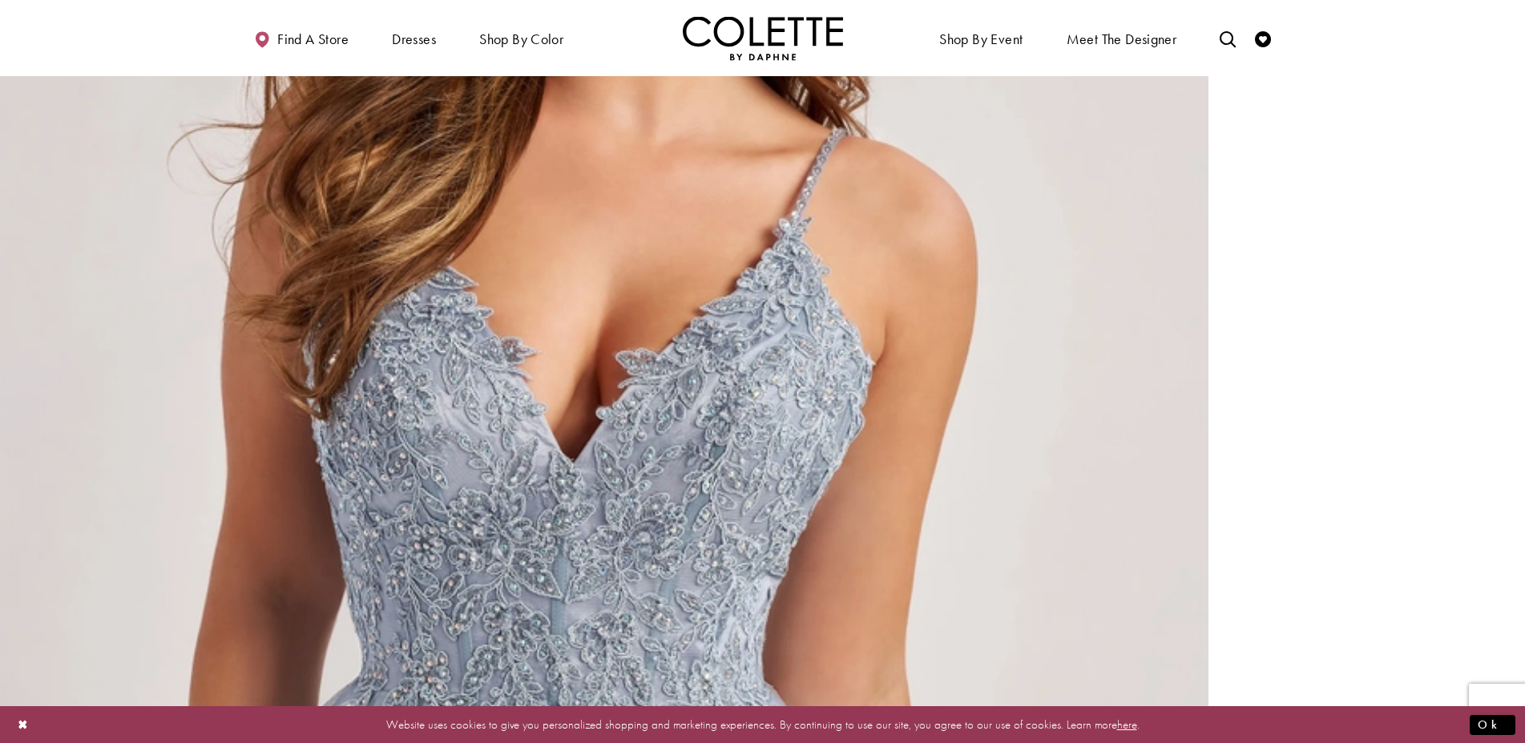
scroll to position [1635, 0]
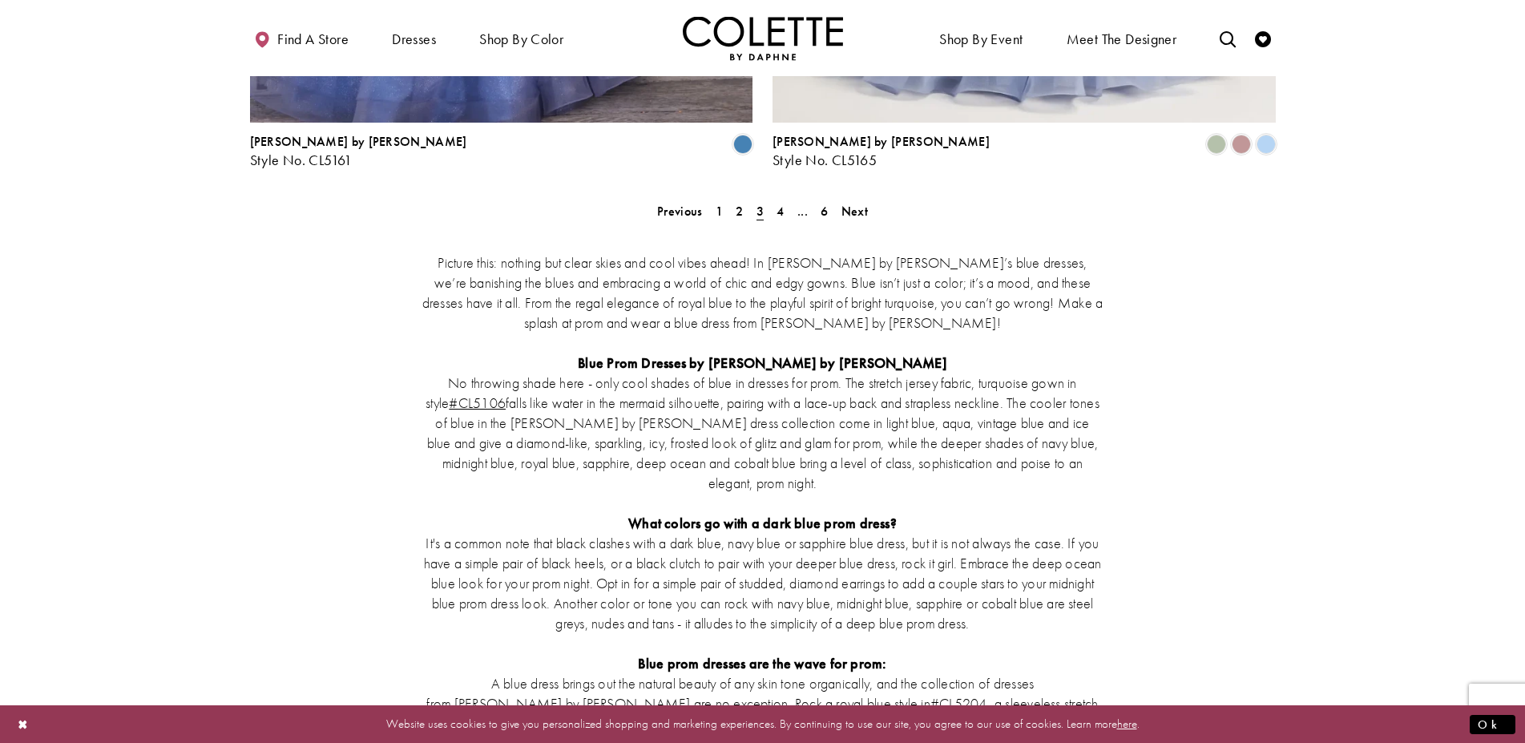
scroll to position [3029, 0]
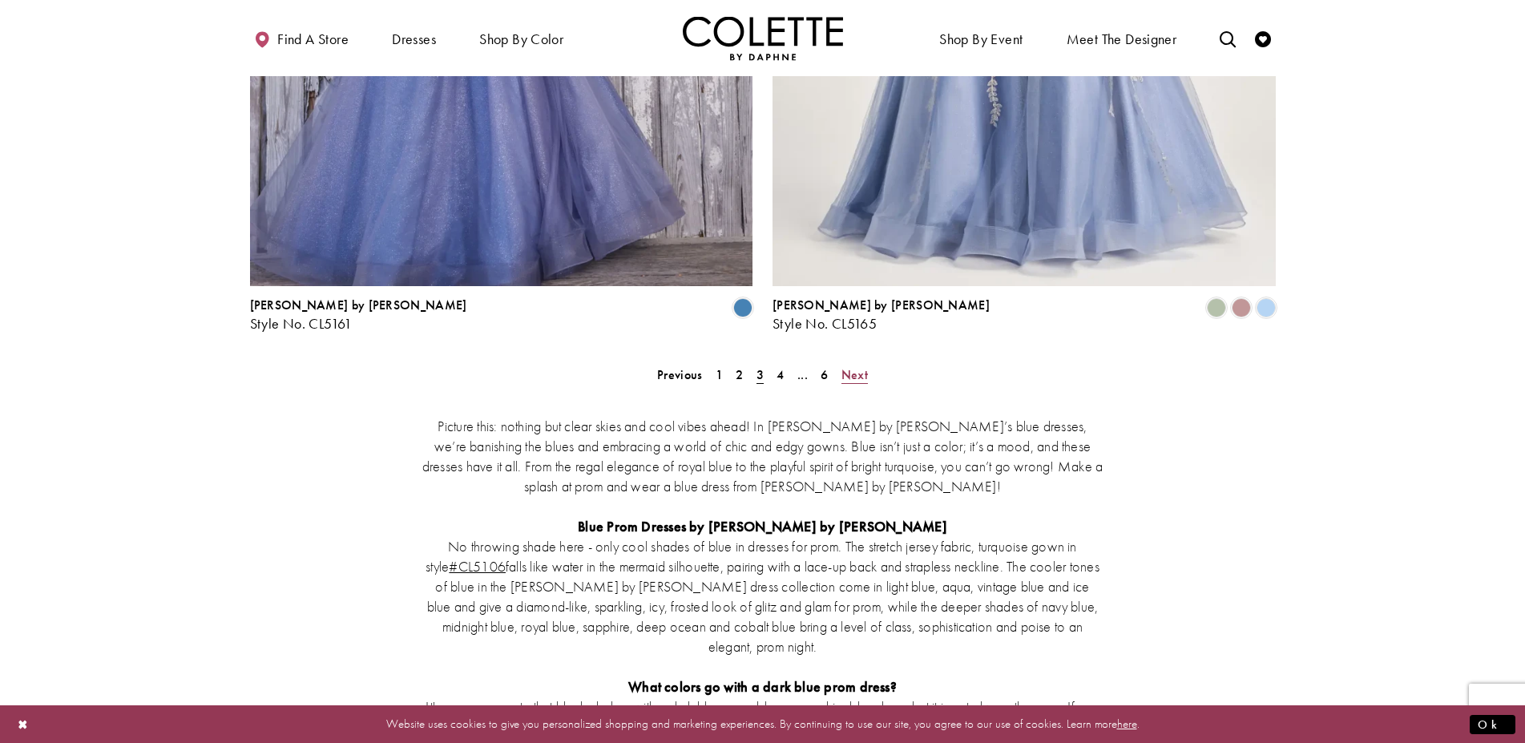
click at [850, 366] on span "Next" at bounding box center [855, 374] width 26 height 17
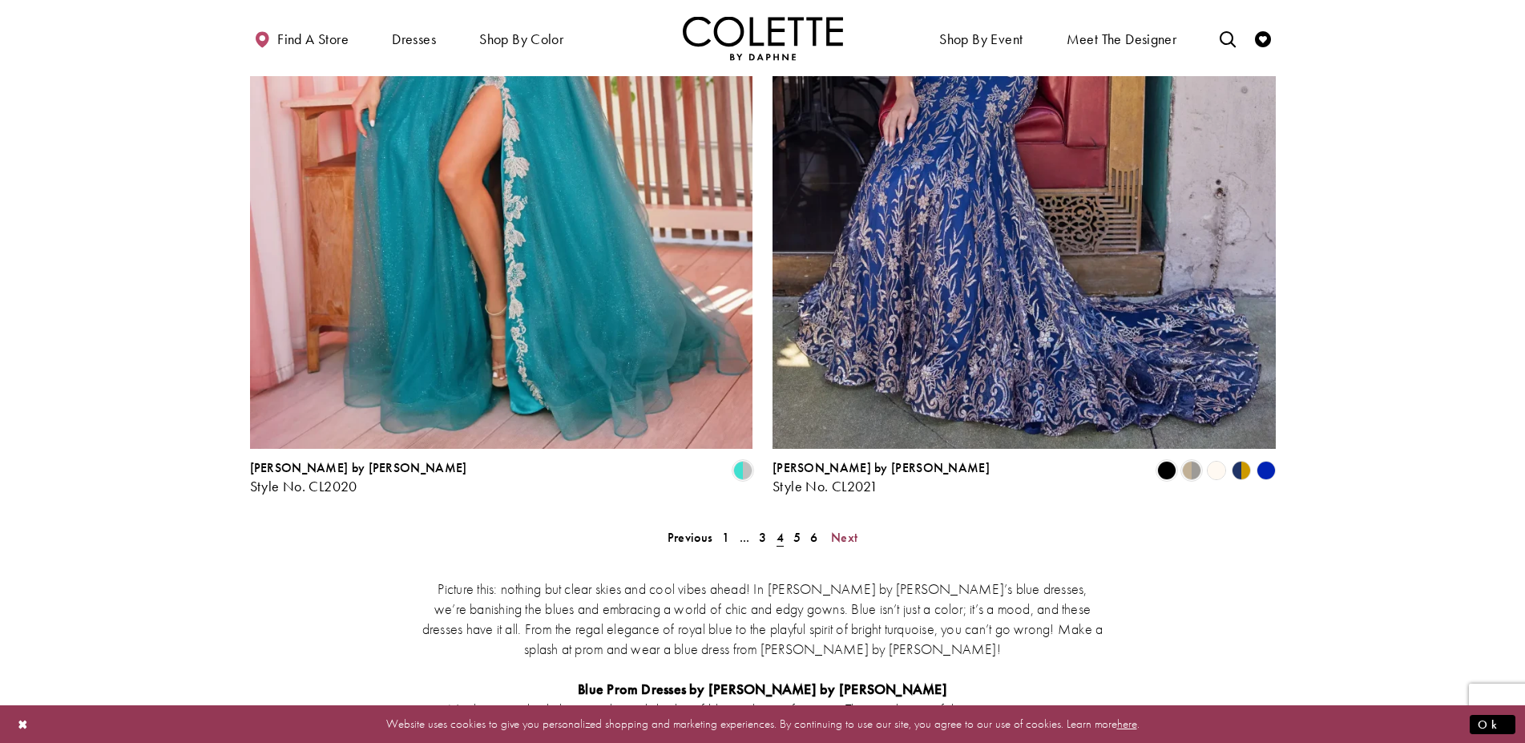
scroll to position [3112, 0]
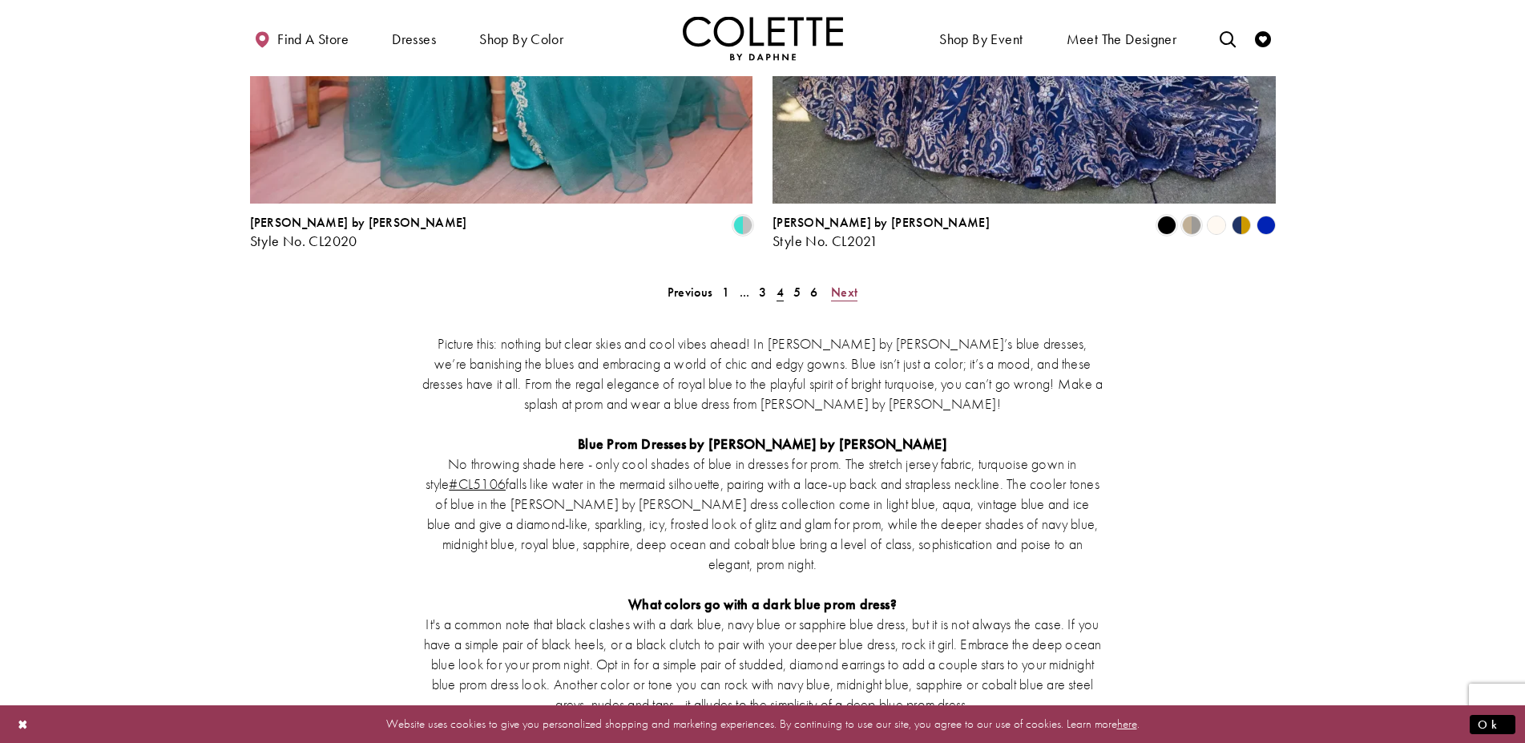
click at [855, 284] on span "Next" at bounding box center [844, 292] width 26 height 17
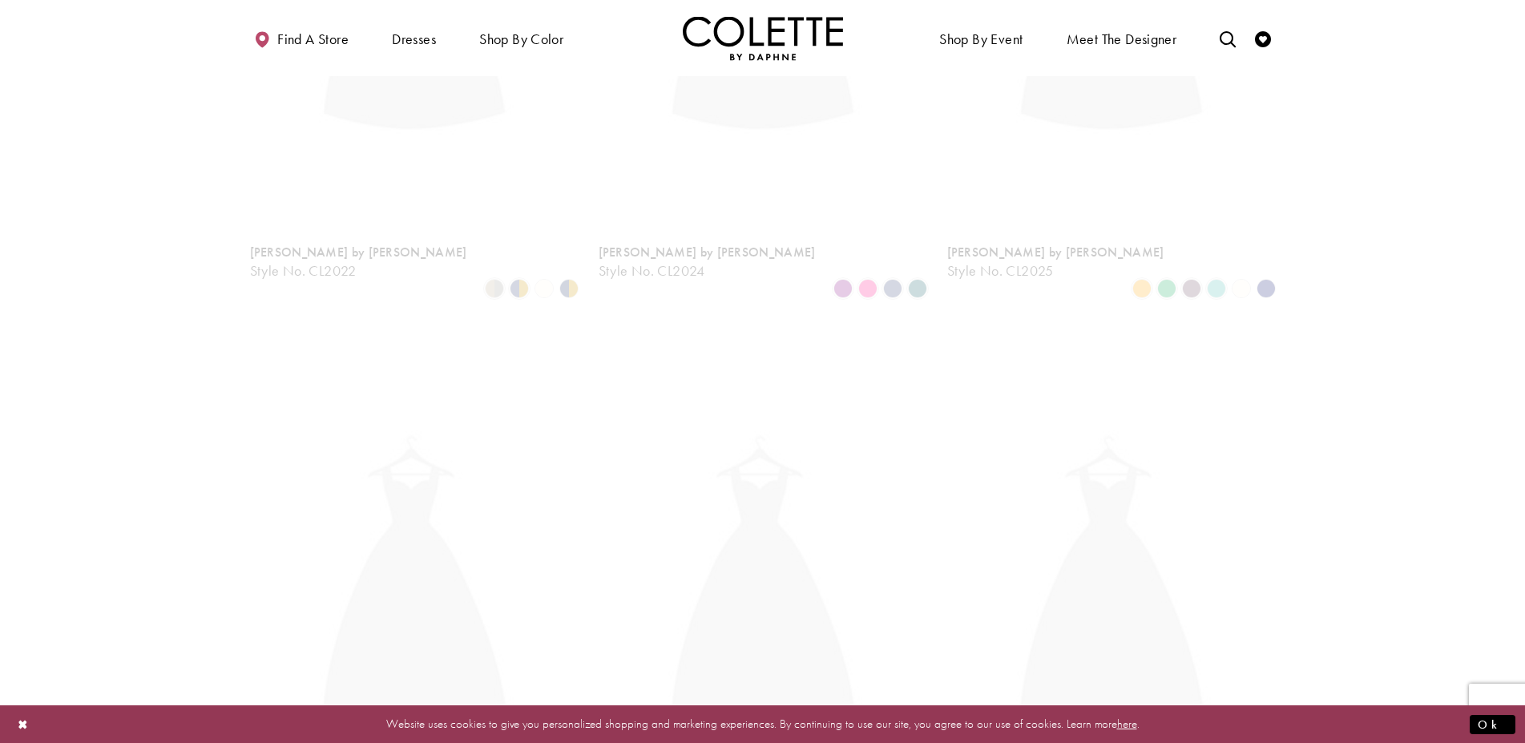
scroll to position [87, 0]
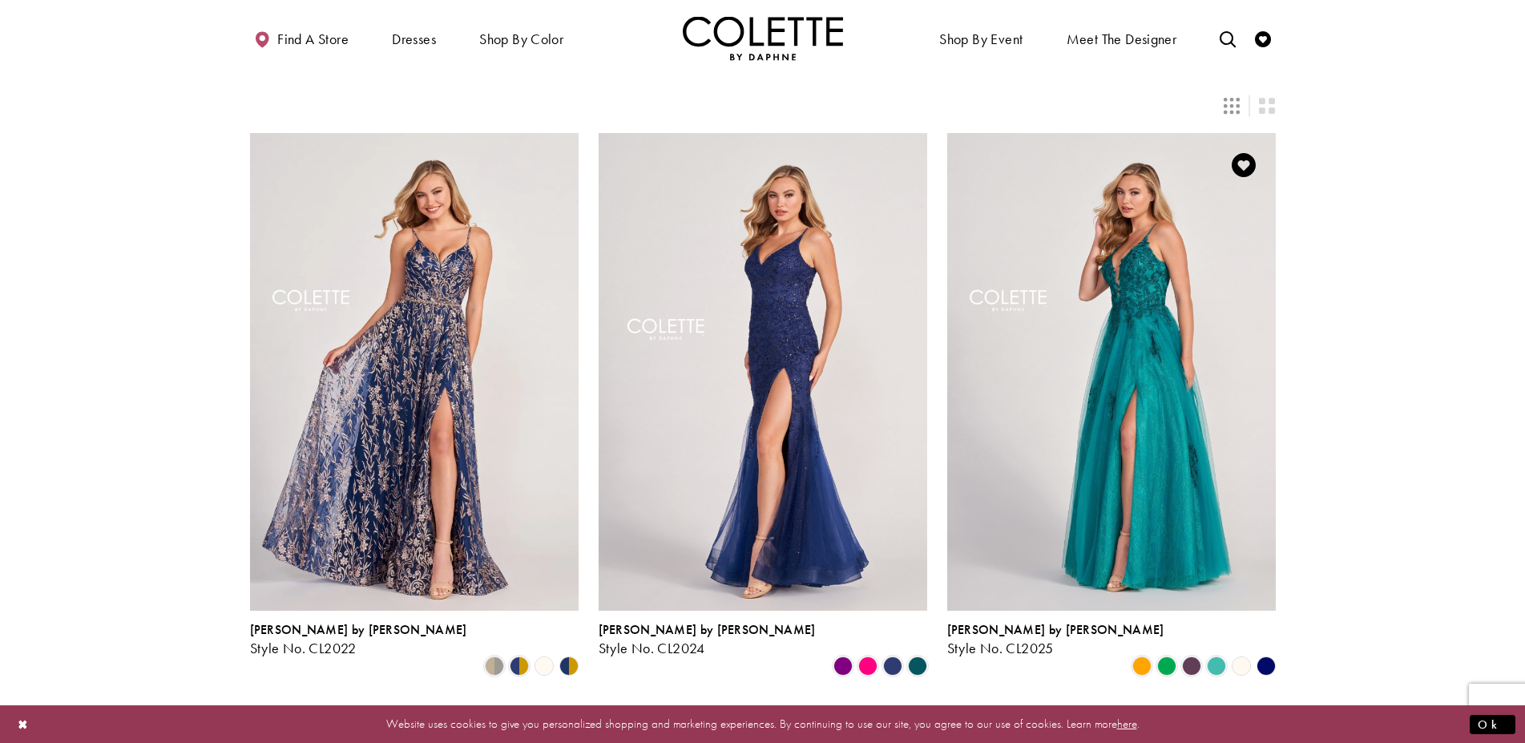
click at [1269, 654] on polygon "Product List" at bounding box center [1266, 666] width 25 height 25
click at [1073, 292] on img "Visit Colette by Daphne Style No. CL2025 Page" at bounding box center [1111, 372] width 329 height 478
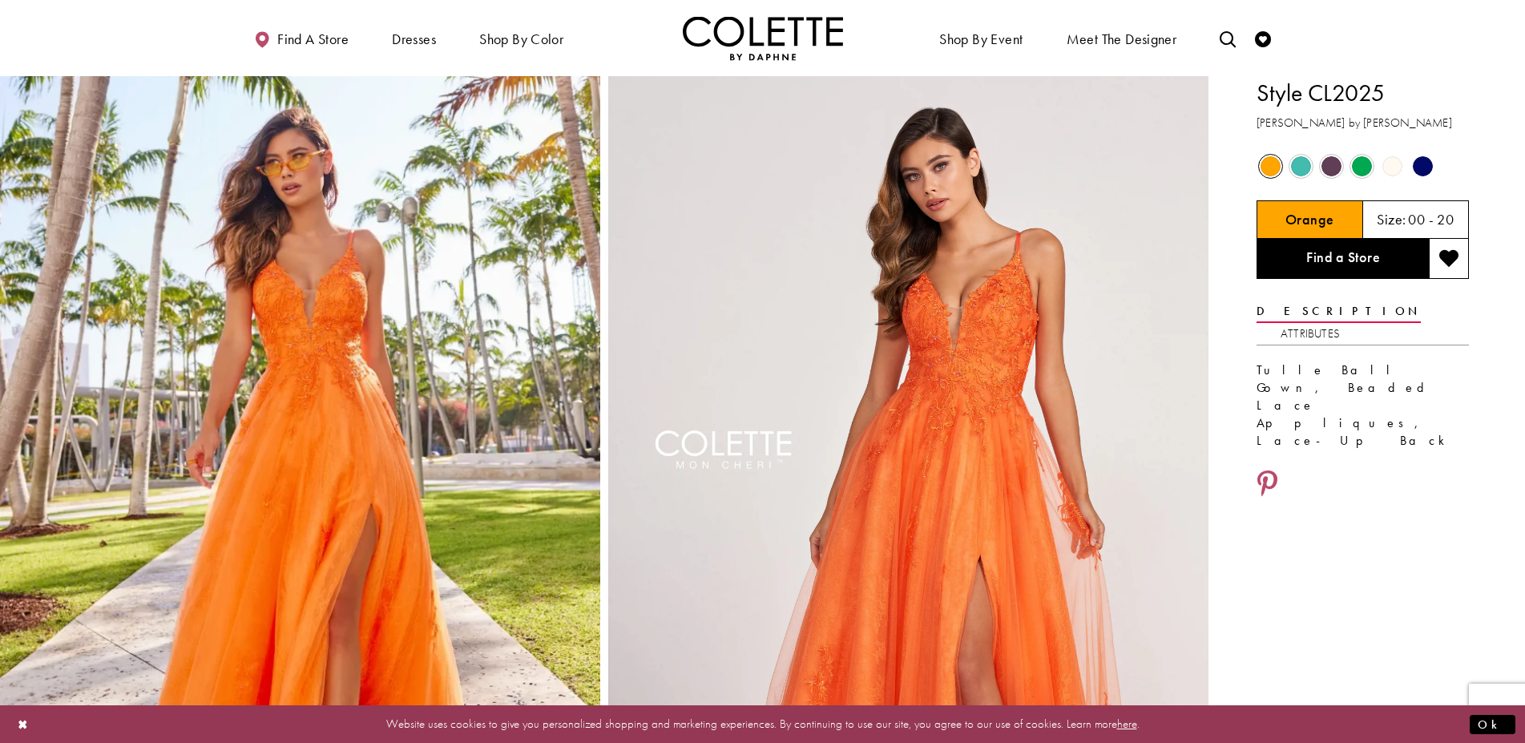
click at [1423, 168] on span "Product color controls state depends on size chosen" at bounding box center [1423, 166] width 20 height 20
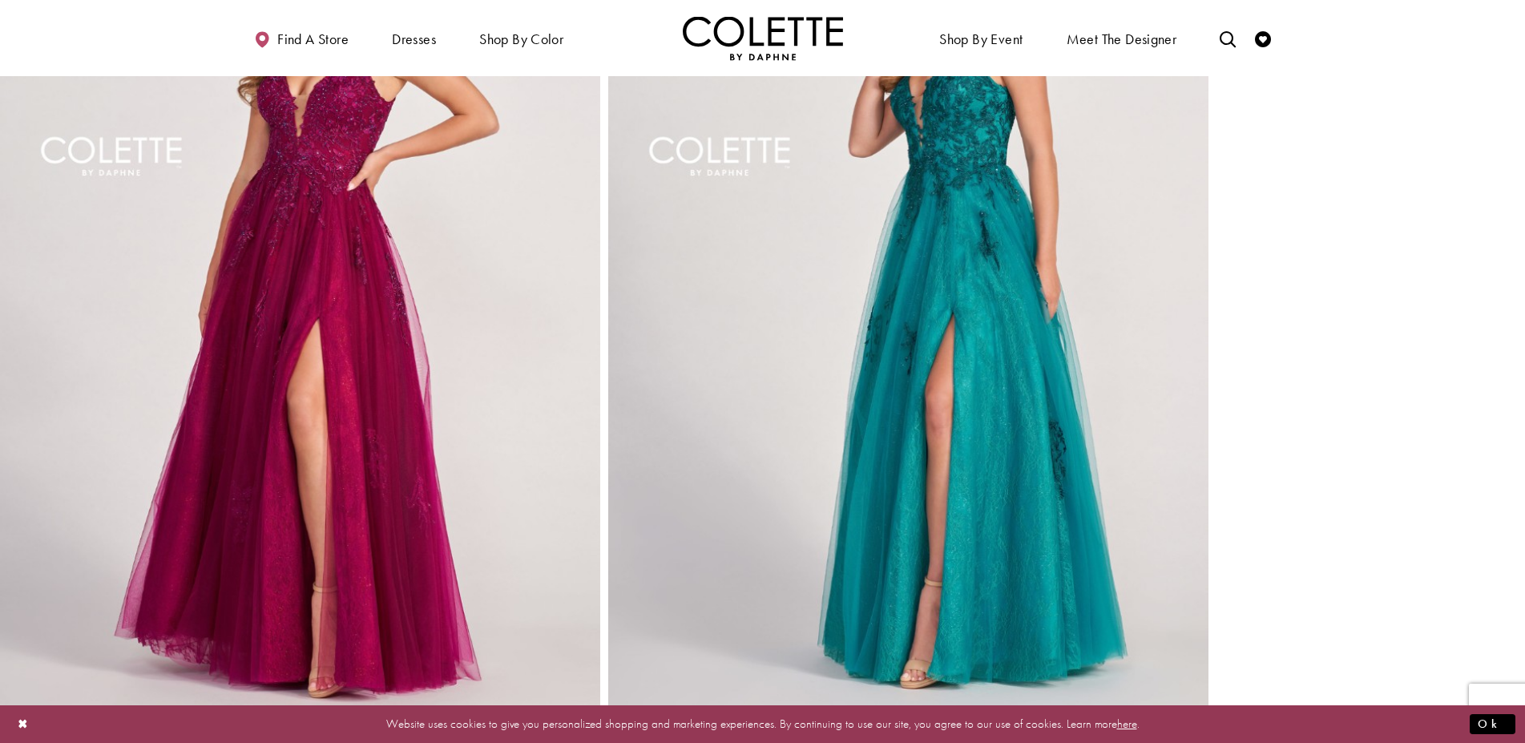
scroll to position [1962, 0]
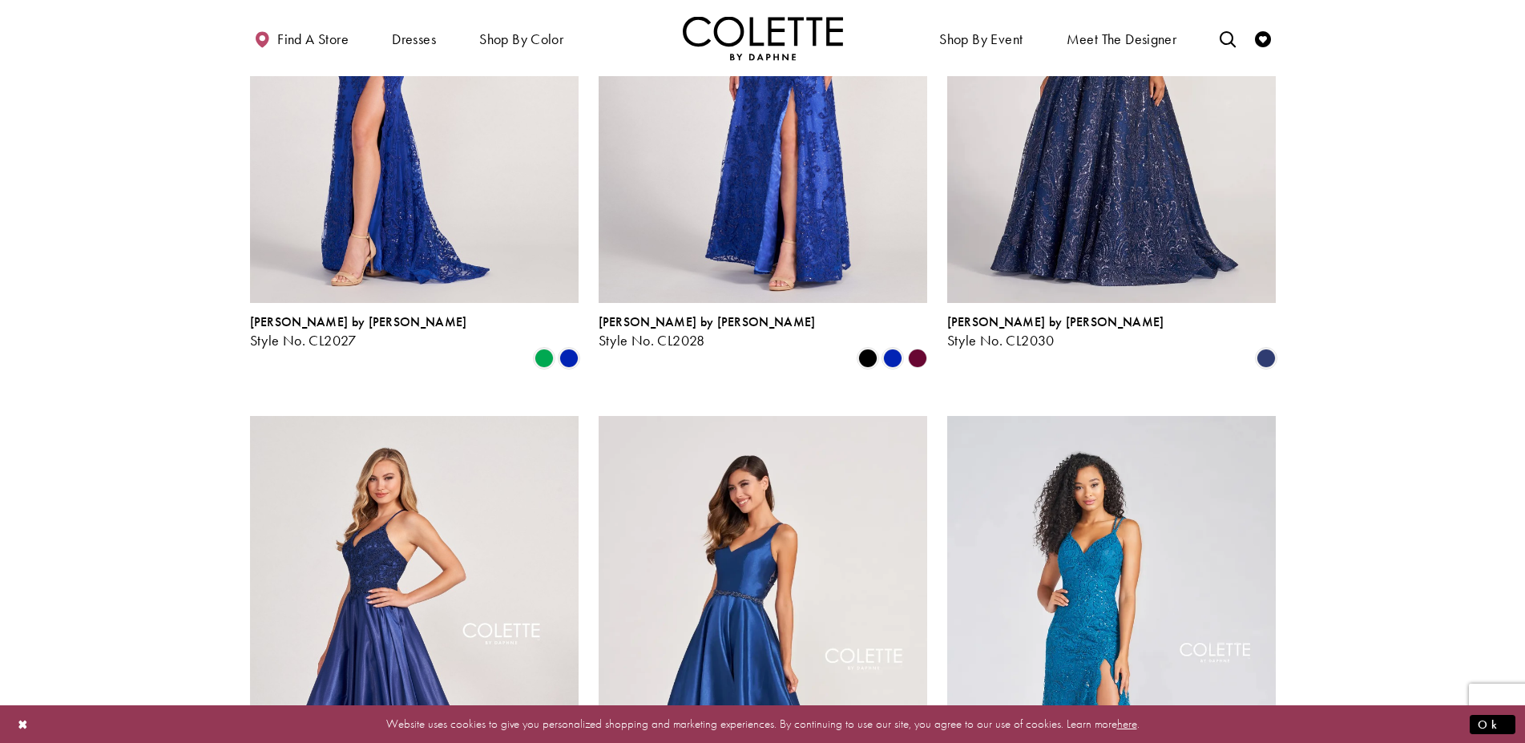
scroll to position [1231, 0]
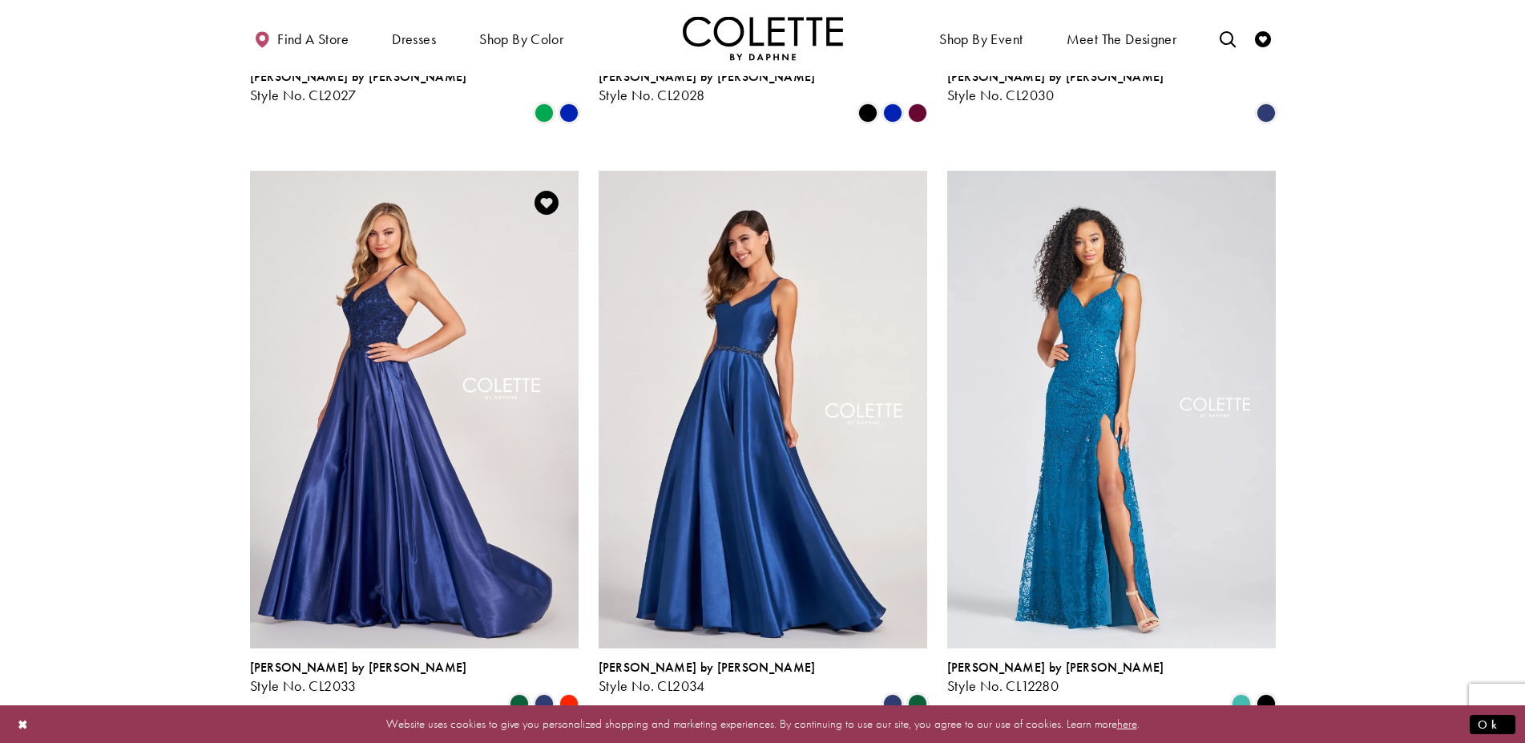
click at [374, 285] on img "Visit Colette by Daphne Style No. CL2033 Page" at bounding box center [414, 410] width 329 height 478
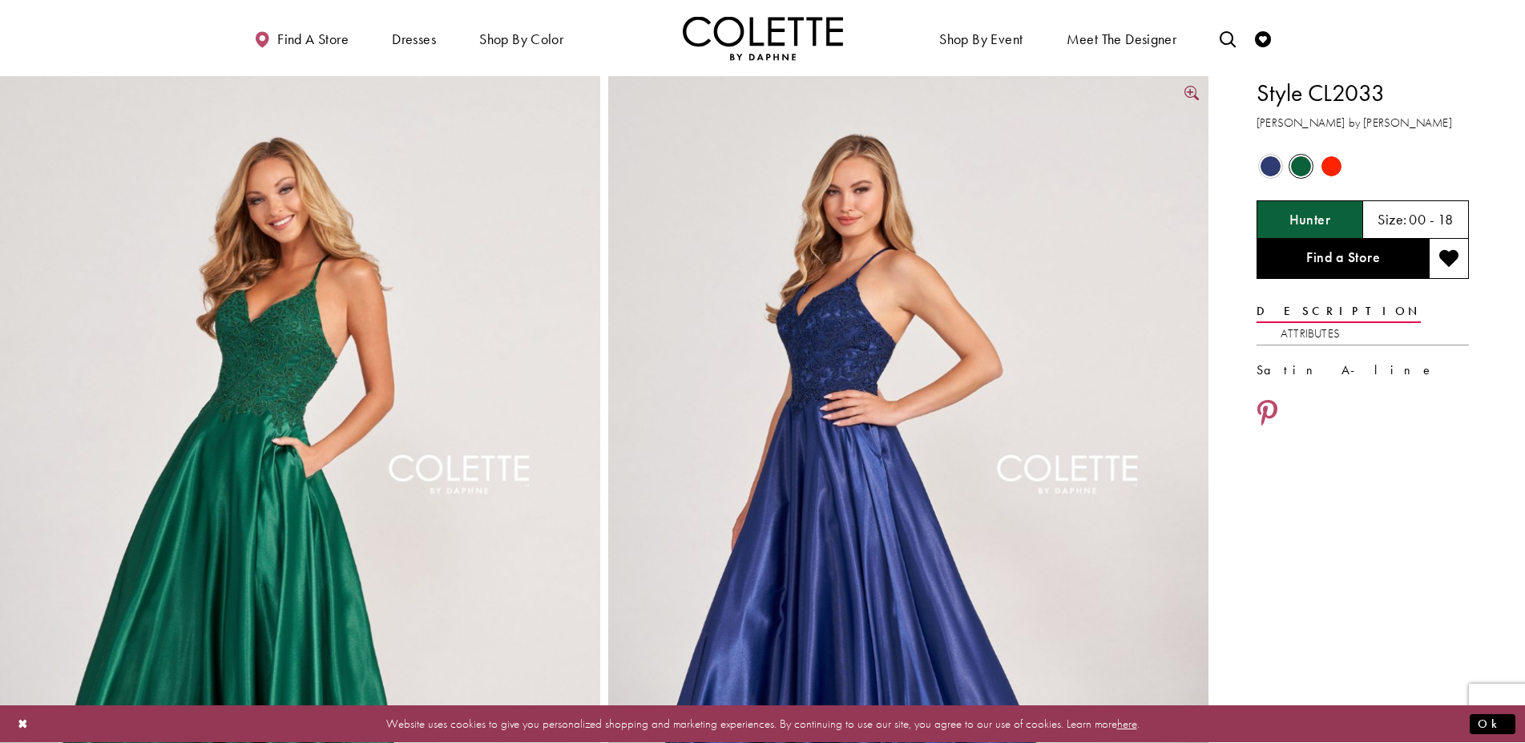
click at [713, 429] on img "Full size Style CL2033 Colette by Daphne #1 default Navy Blue picture" at bounding box center [908, 526] width 600 height 901
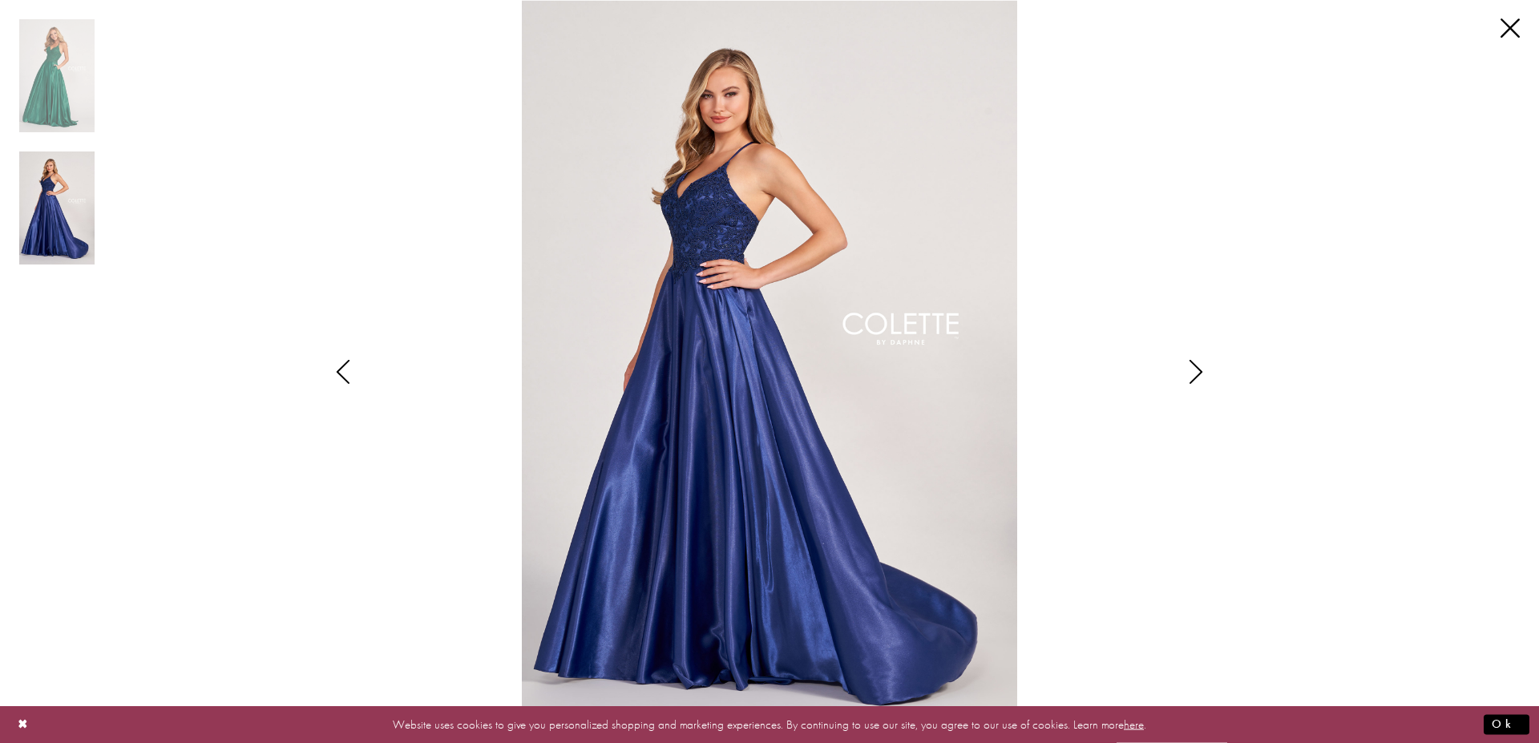
click at [1205, 366] on icon "Style CL2033 Colette by Daphne Views dialog" at bounding box center [1196, 372] width 40 height 24
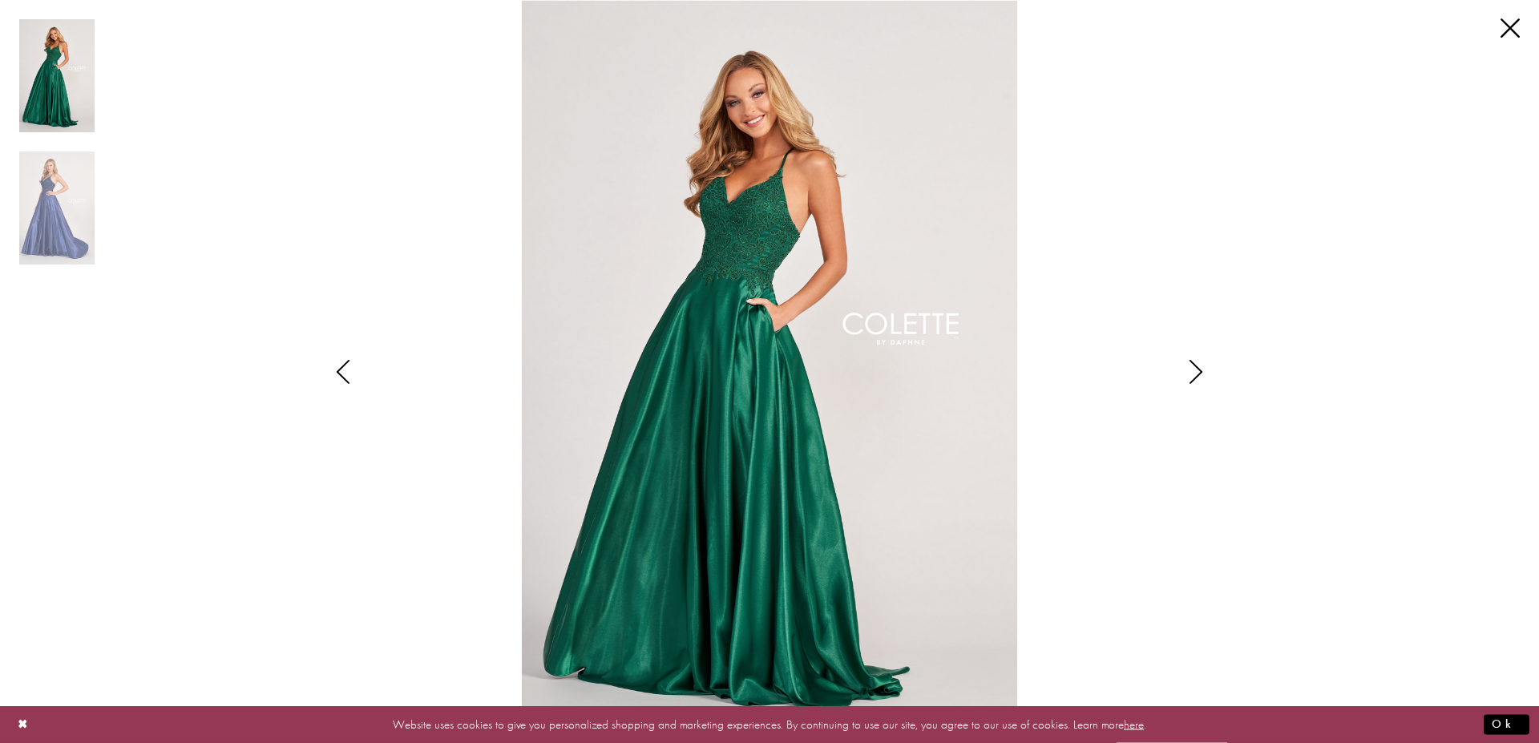
click at [1203, 366] on icon "Style CL2033 Colette by Daphne Views dialog" at bounding box center [1196, 372] width 40 height 24
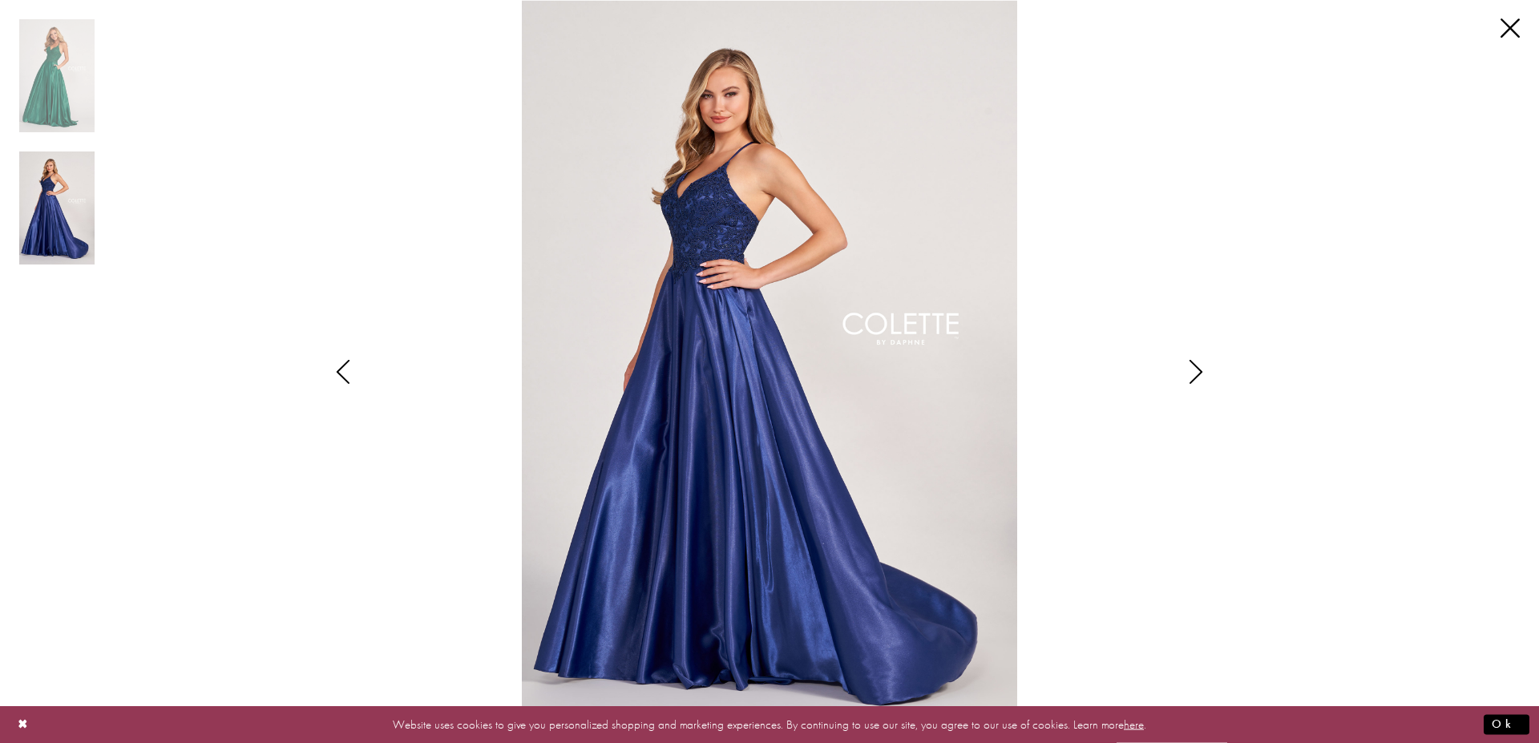
click at [1203, 366] on icon "Style CL2033 Colette by Daphne Views dialog" at bounding box center [1196, 372] width 40 height 24
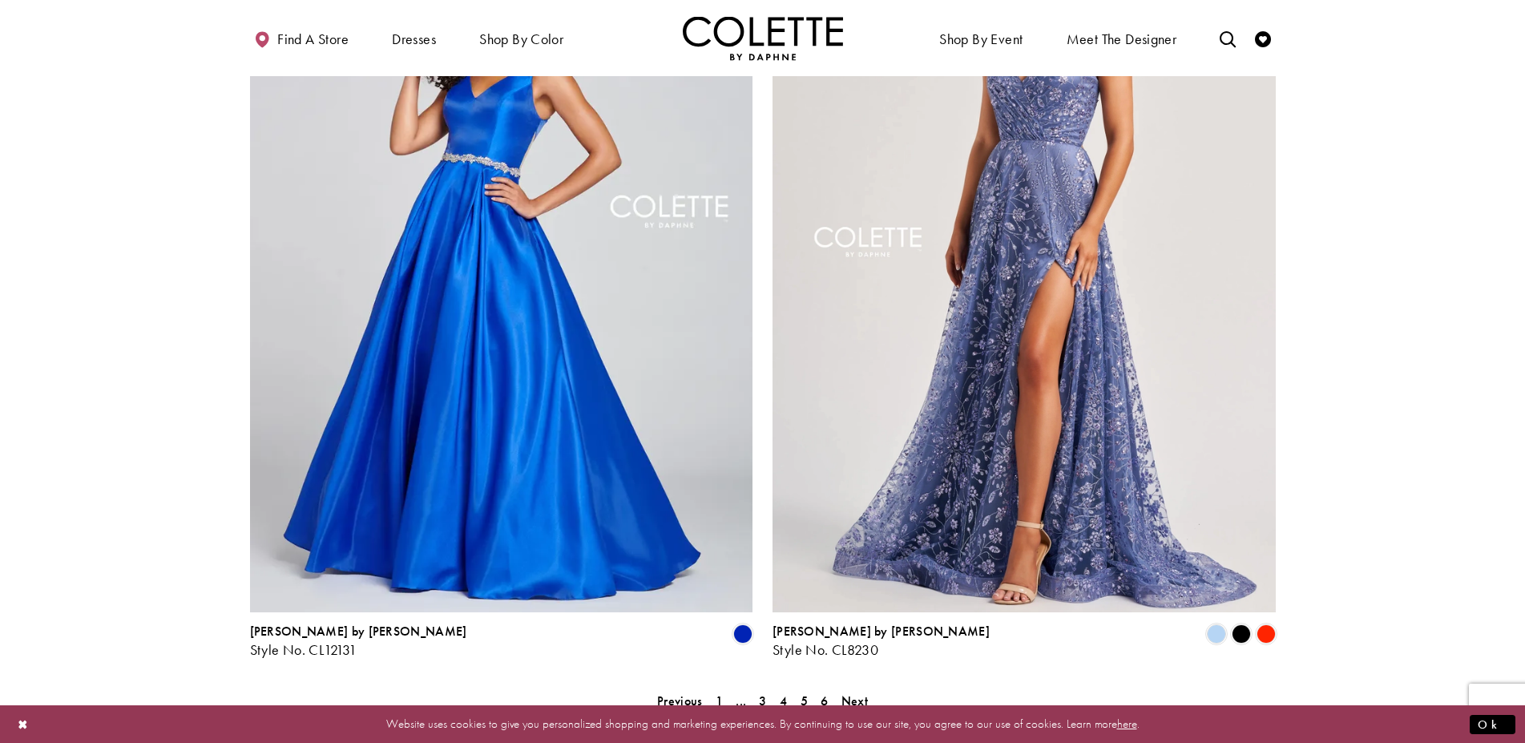
scroll to position [2621, 0]
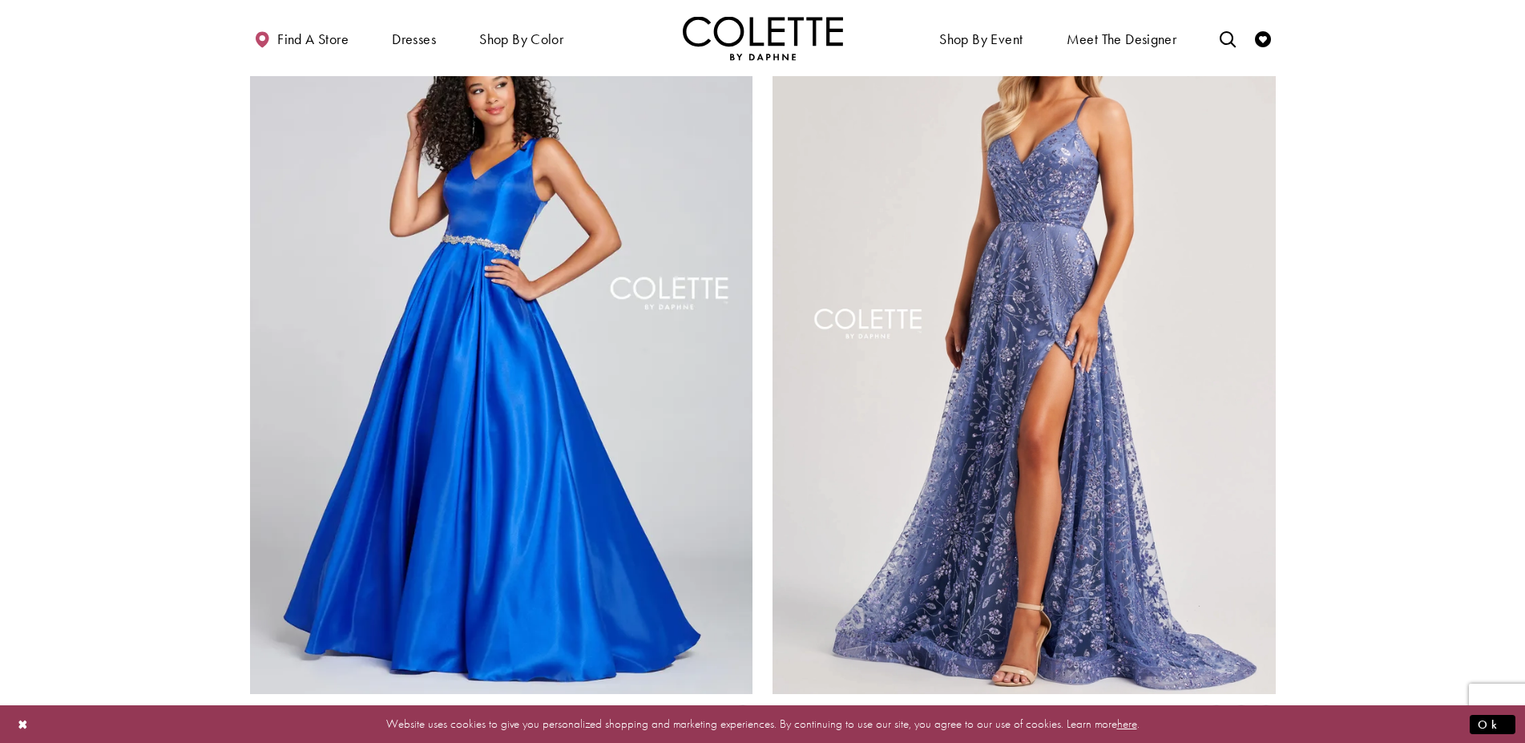
drag, startPoint x: 846, startPoint y: 651, endPoint x: 938, endPoint y: 620, distance: 97.1
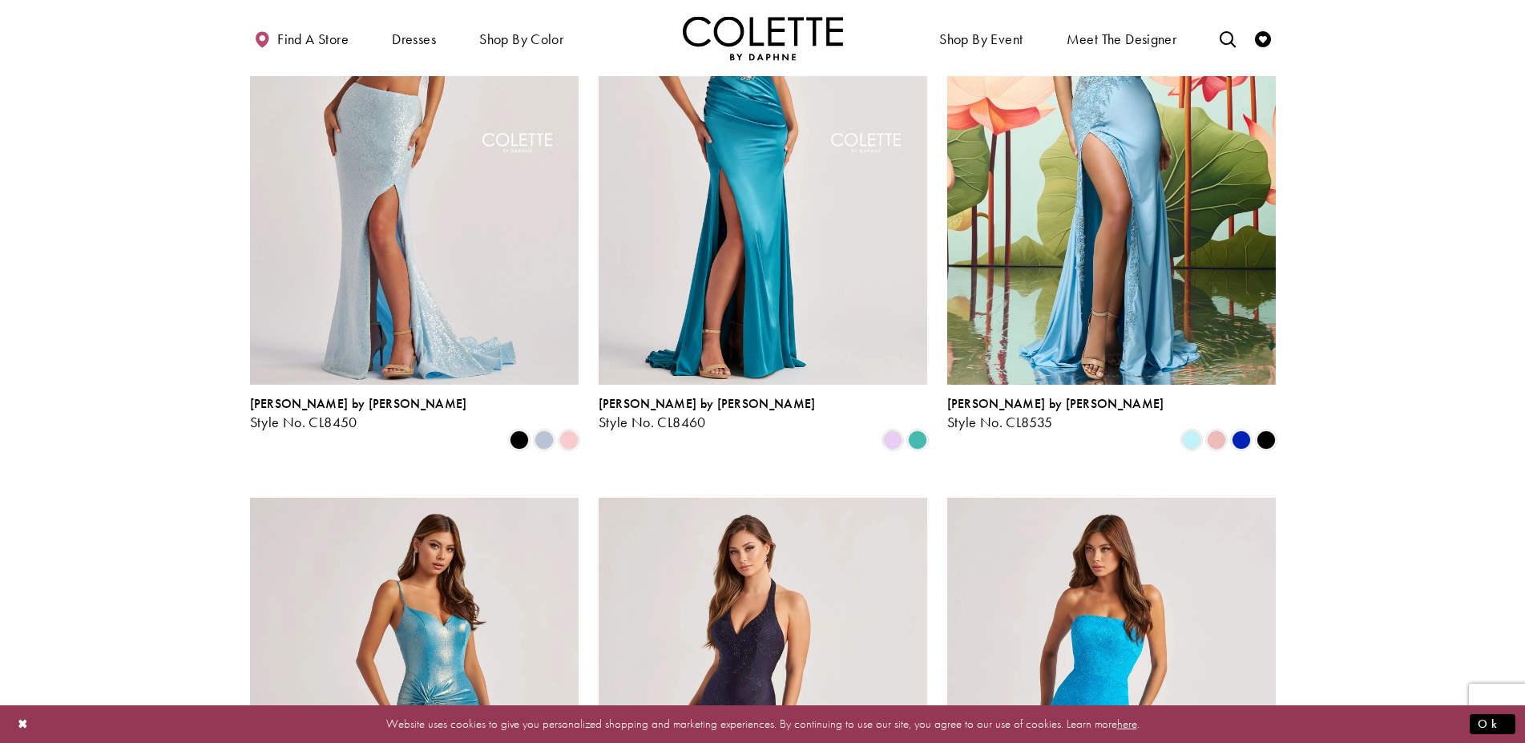
scroll to position [1313, 0]
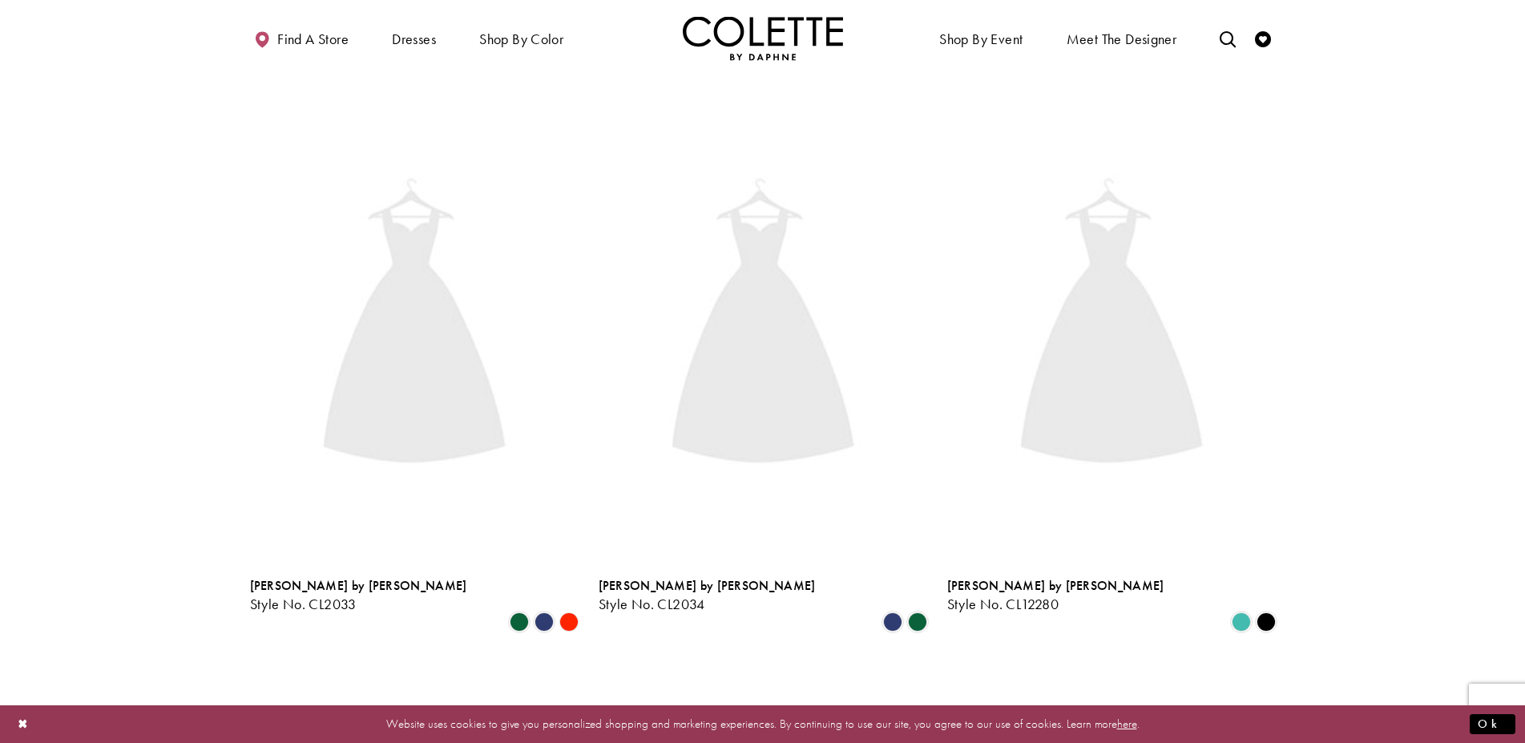
scroll to position [87, 0]
